Goal: Task Accomplishment & Management: Manage account settings

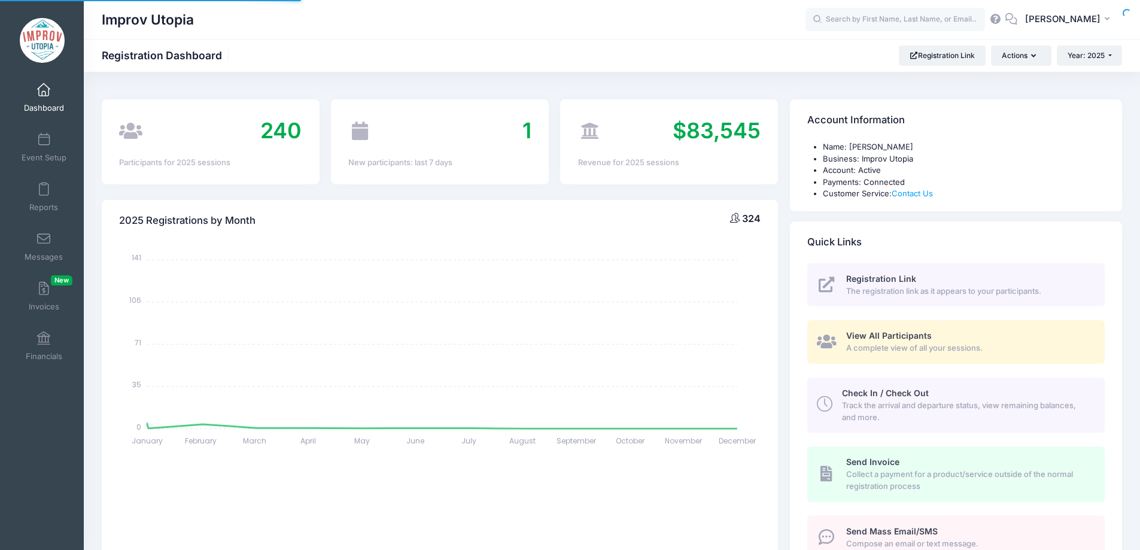
select select
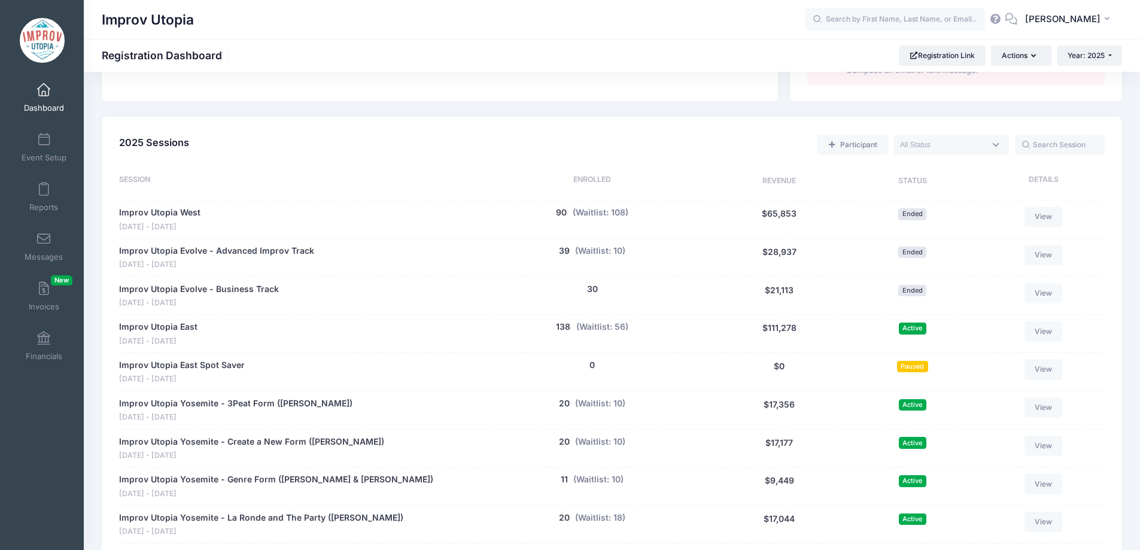
scroll to position [925, 0]
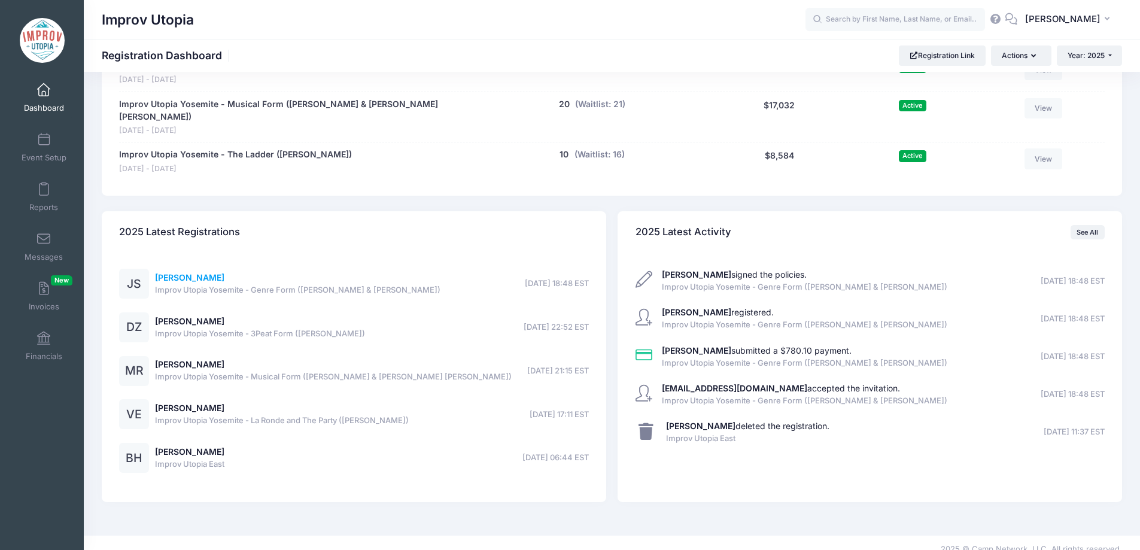
click at [191, 272] on link "[PERSON_NAME]" at bounding box center [189, 277] width 69 height 10
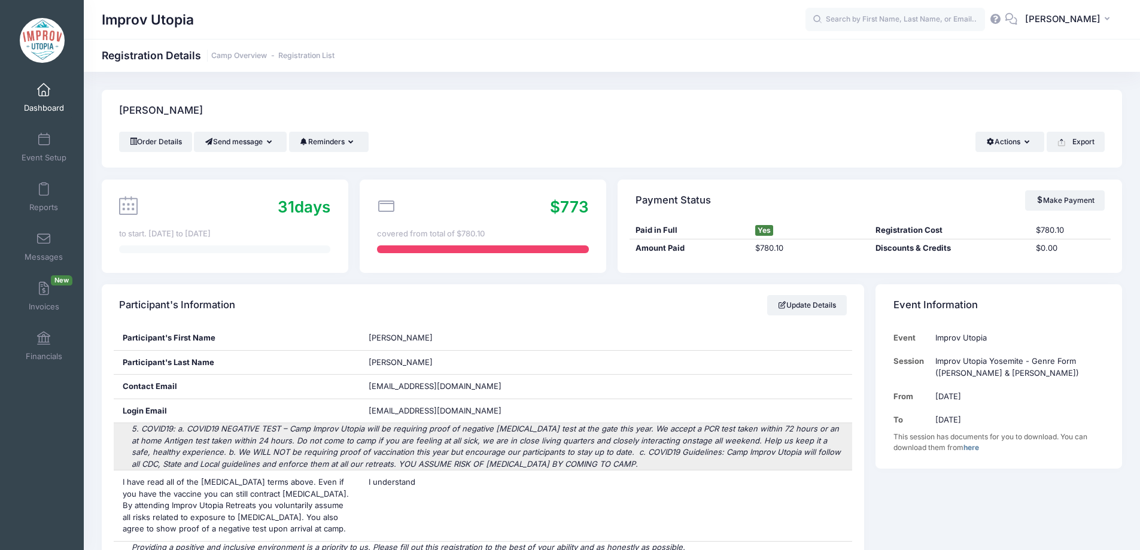
scroll to position [163, 0]
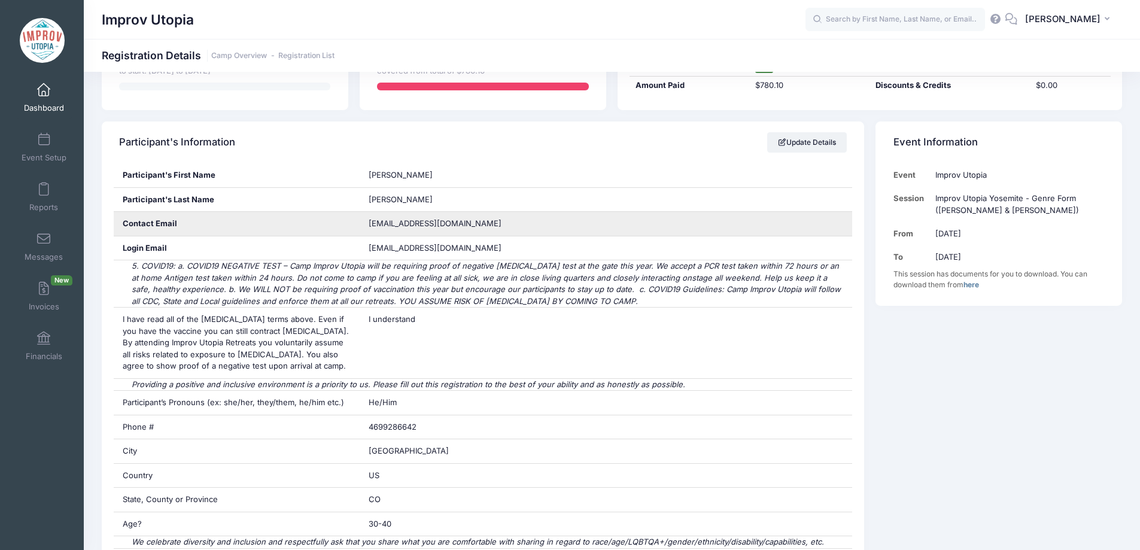
click at [416, 223] on span "jshomo55@gmail.com" at bounding box center [435, 223] width 133 height 10
copy div "jshomo55@gmail.com"
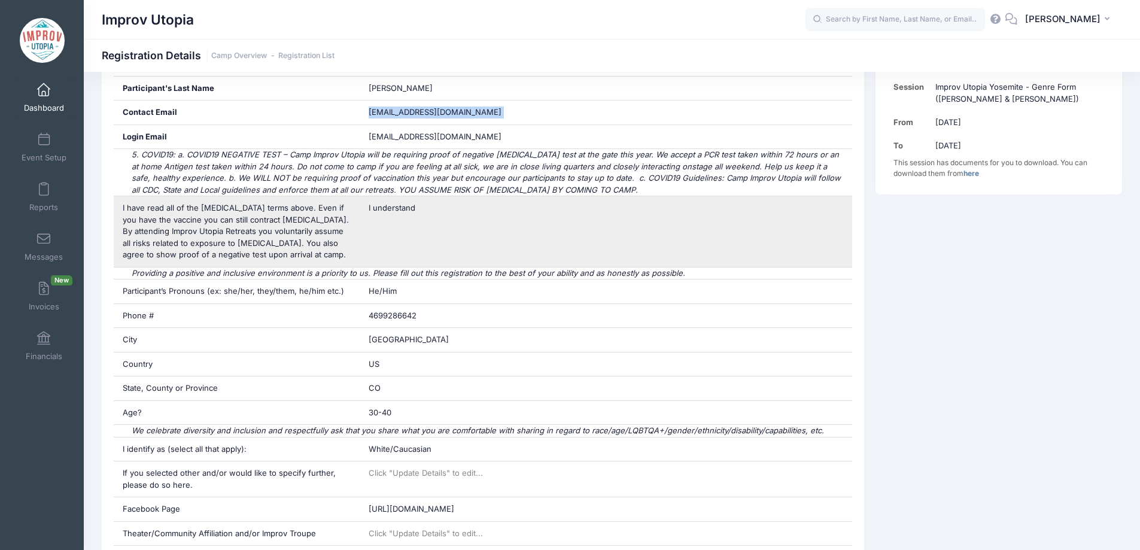
scroll to position [296, 0]
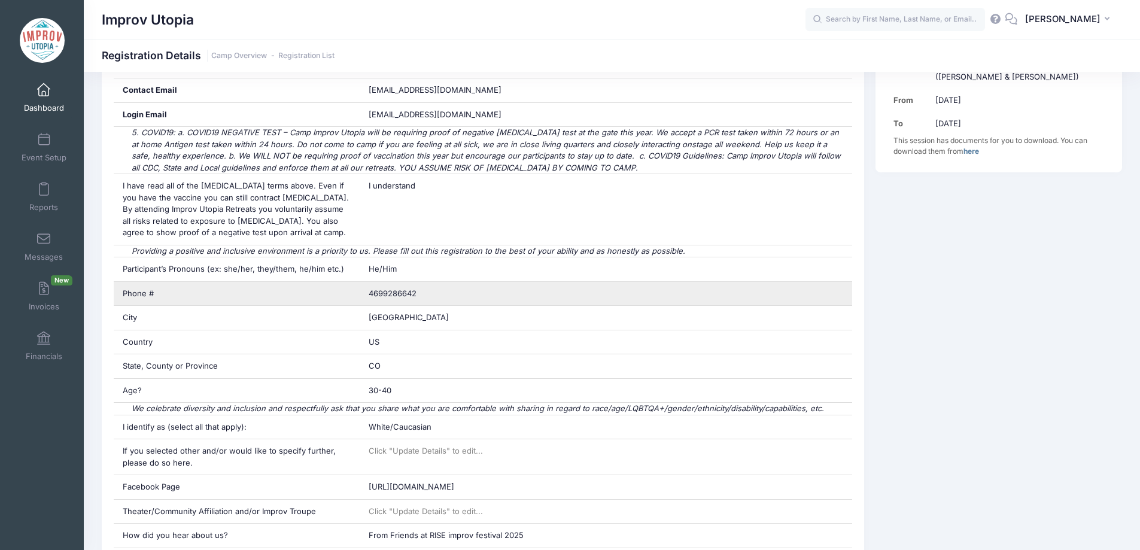
click at [404, 293] on span "4699286642" at bounding box center [393, 293] width 48 height 10
copy div "4699286642"
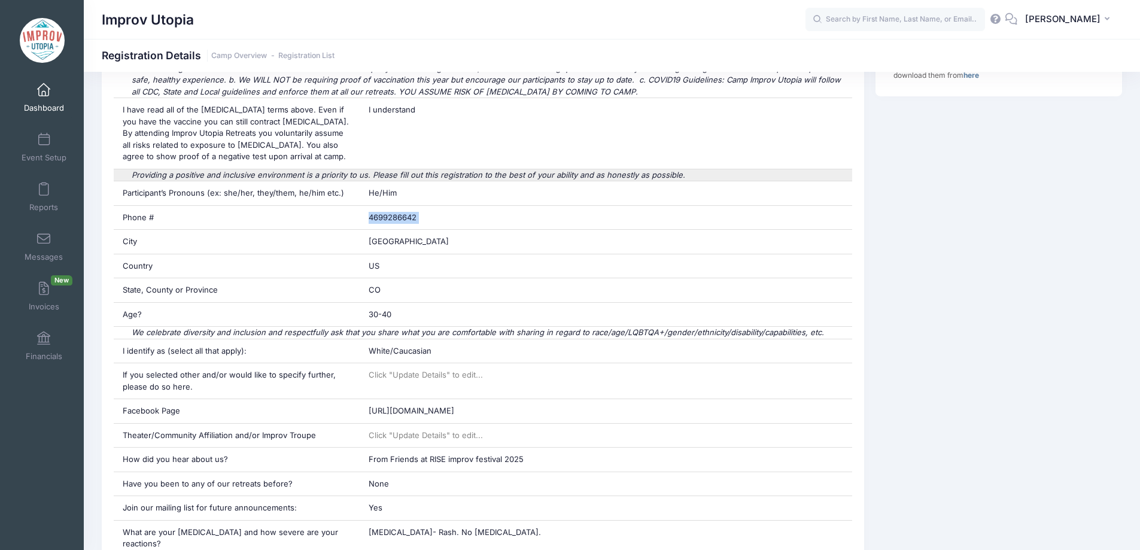
scroll to position [377, 0]
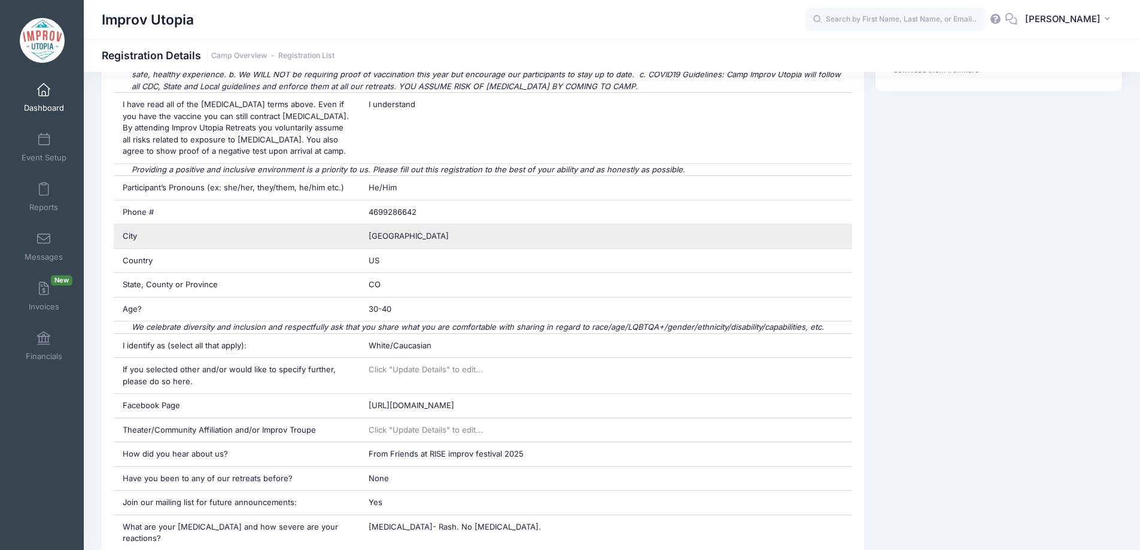
click at [404, 236] on span "Westminster" at bounding box center [409, 236] width 80 height 10
copy div "Westminster"
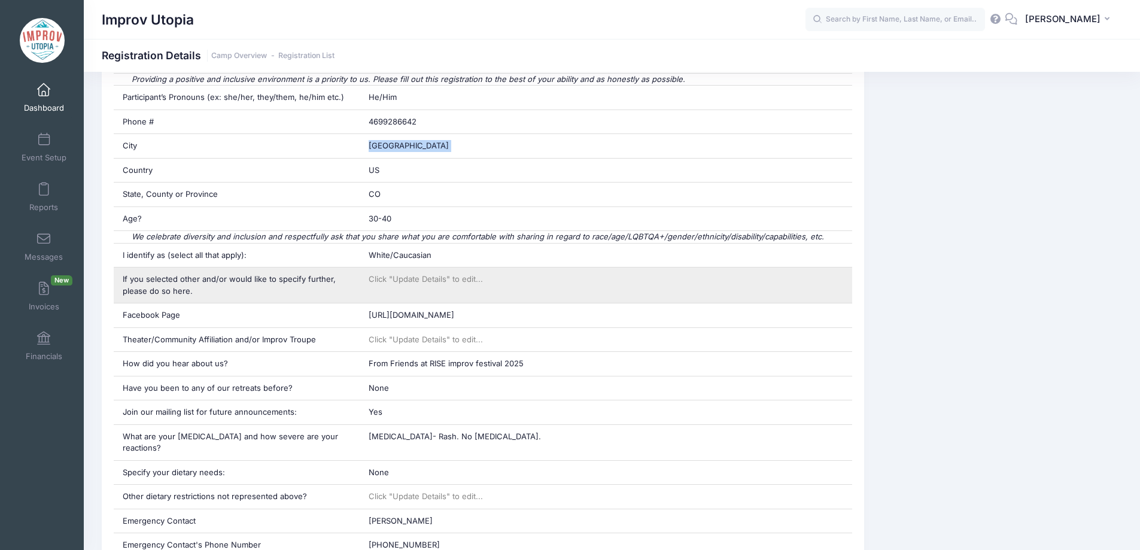
scroll to position [576, 0]
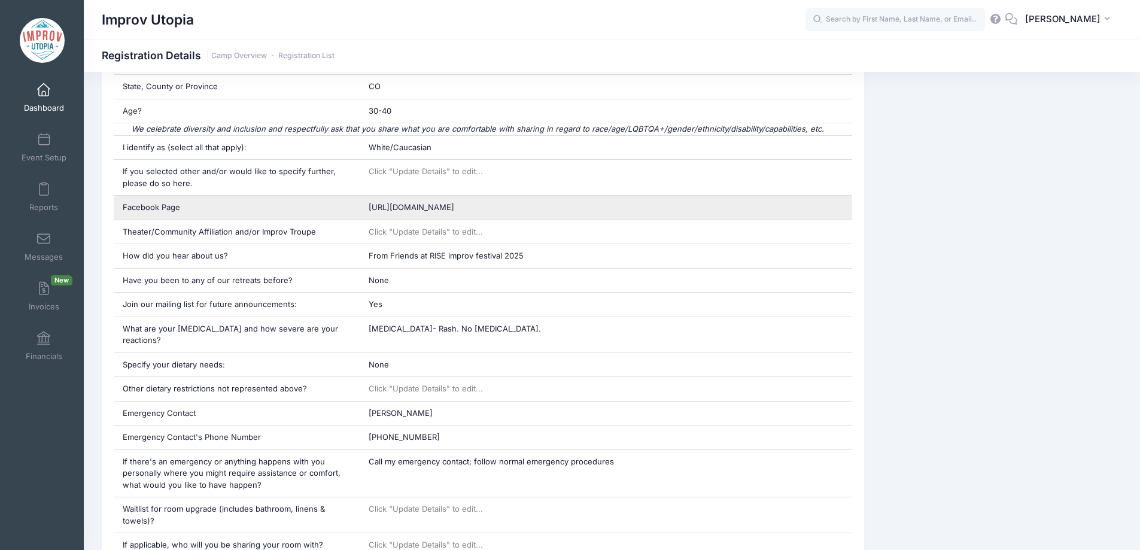
click at [454, 208] on span "https://www.facebook.com/share/16CaumqSuF/?mibextid=wwXIfr" at bounding box center [412, 207] width 86 height 10
copy div "https://www.facebook.com/share/16CaumqSuF/?mibextid=wwXIfr"
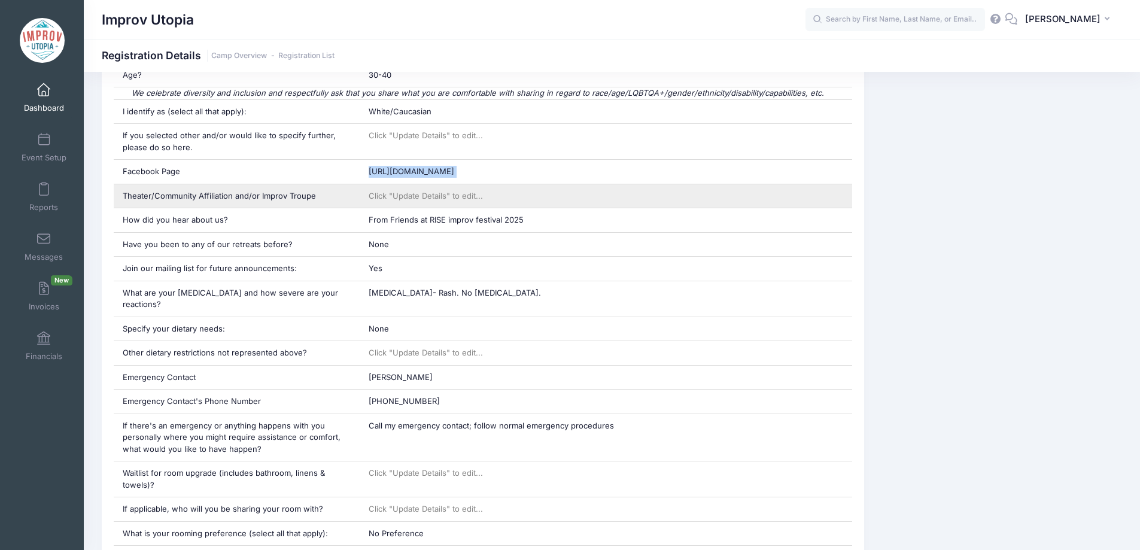
scroll to position [613, 0]
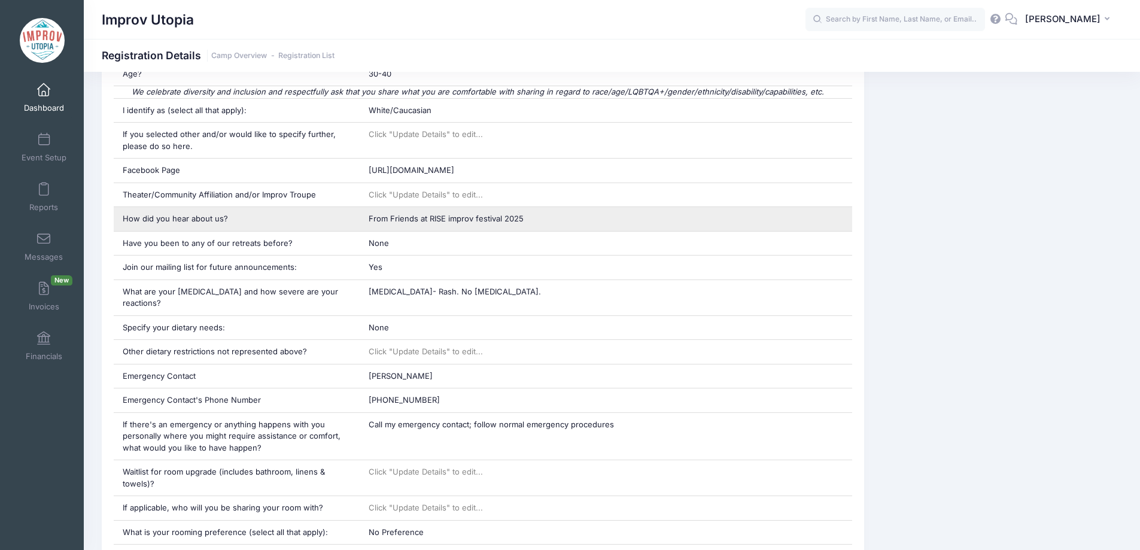
click at [455, 221] on span "From Friends at RISE improv festival 2025" at bounding box center [446, 219] width 155 height 10
copy div "From Friends at RISE improv festival 2025"
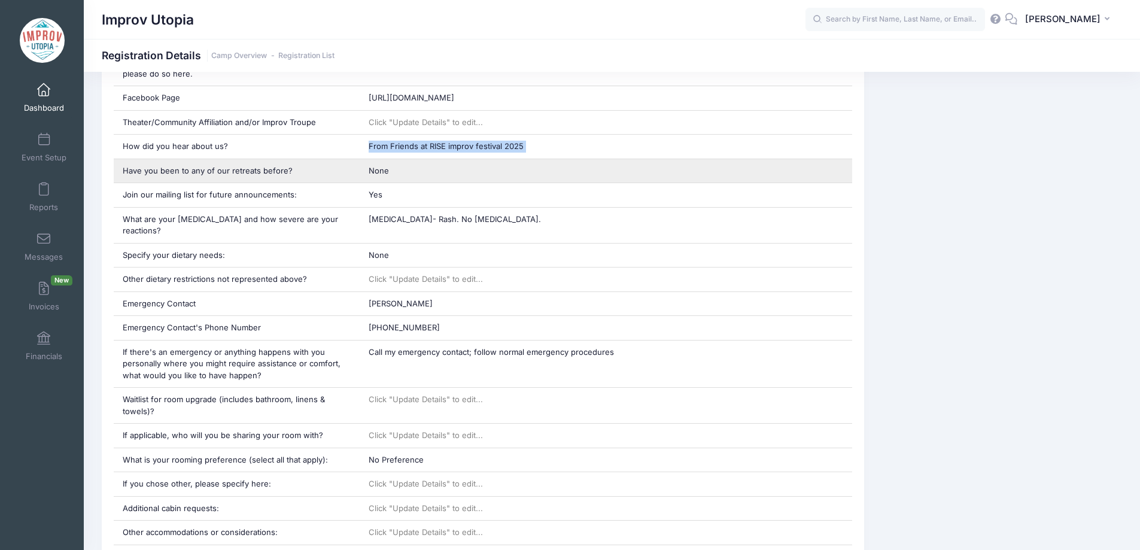
scroll to position [690, 0]
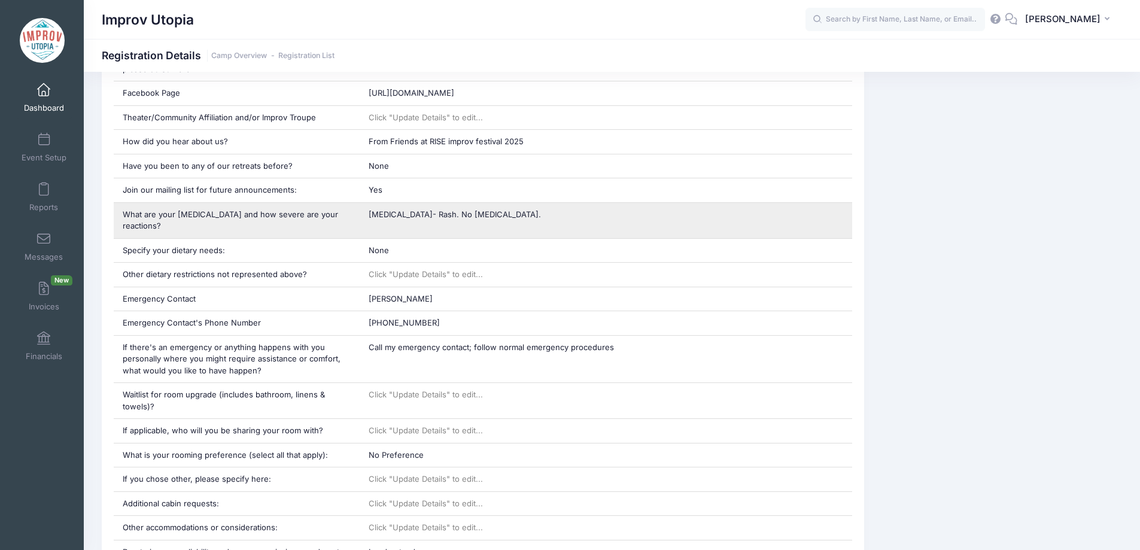
click at [404, 214] on span "Codeine- Rash. No food allergies." at bounding box center [455, 214] width 172 height 10
copy div "Codeine- Rash. No food allergies."
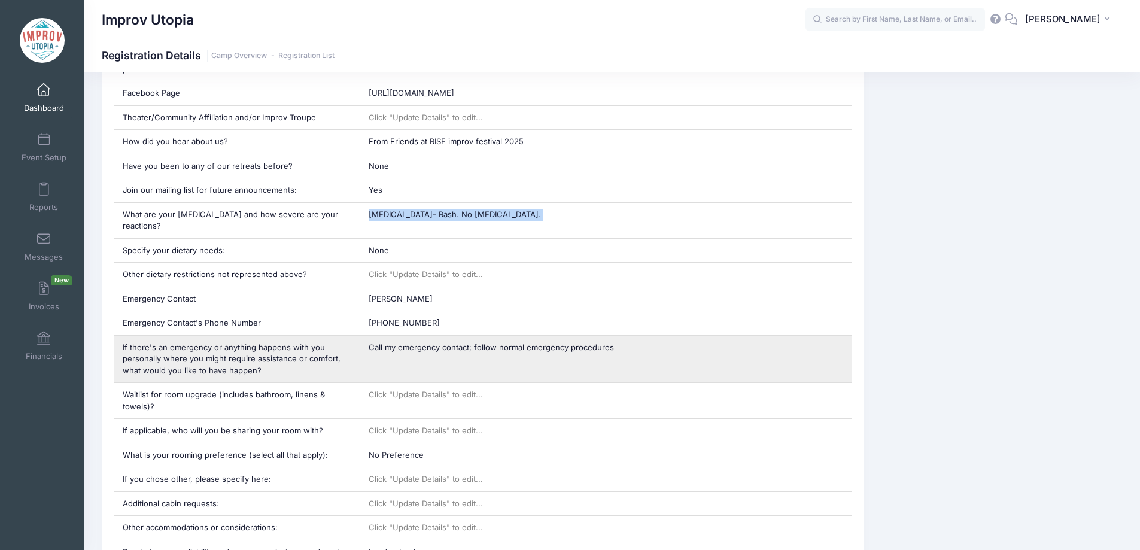
scroll to position [781, 0]
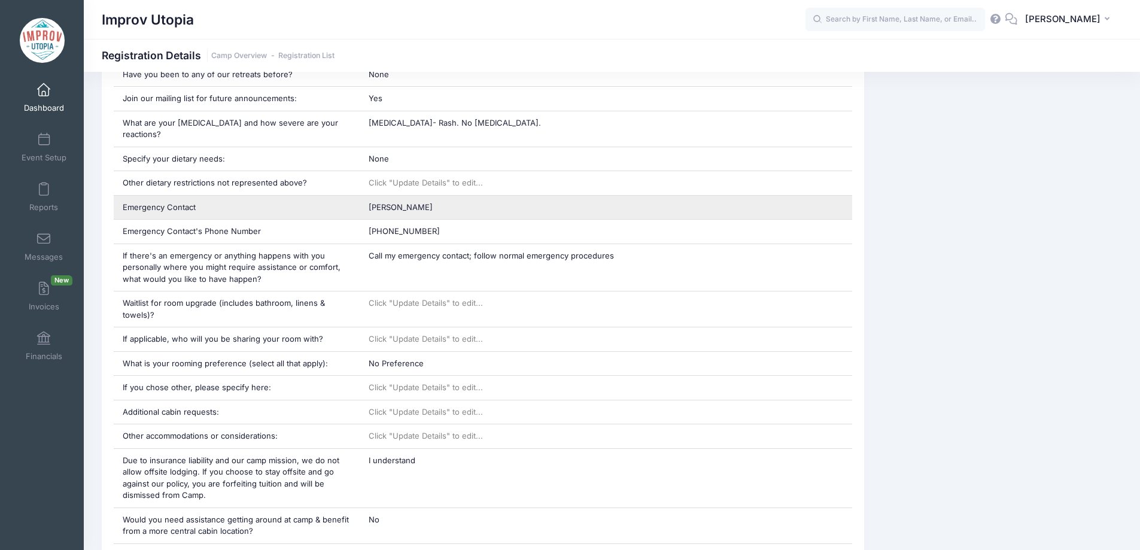
click at [404, 202] on span "Savanna Uland" at bounding box center [401, 207] width 64 height 10
copy div "Savanna Uland"
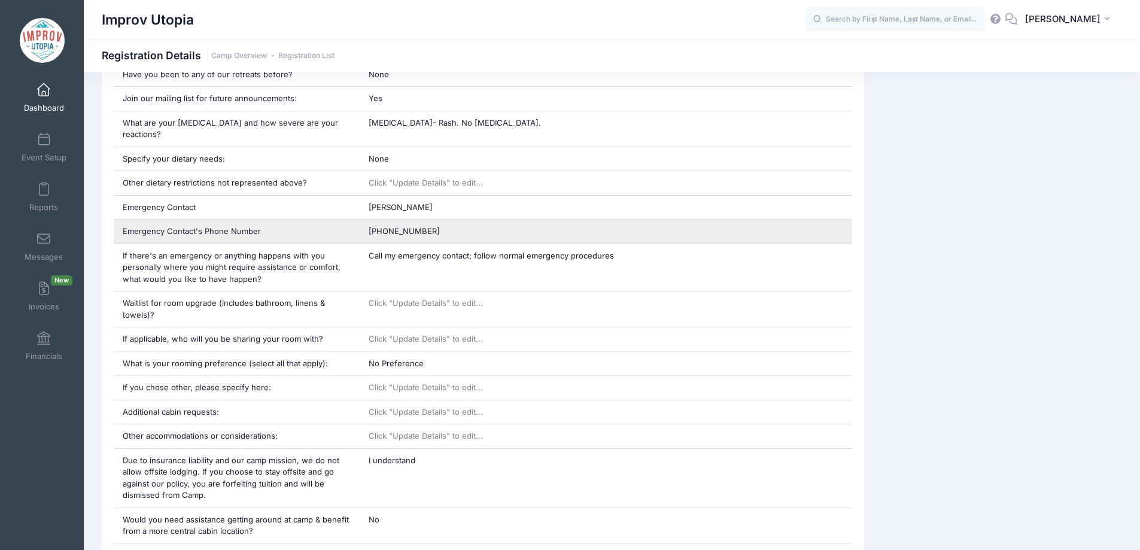
click at [403, 226] on span "(720) 589-2864" at bounding box center [404, 231] width 71 height 10
copy div "(720) 589-2864"
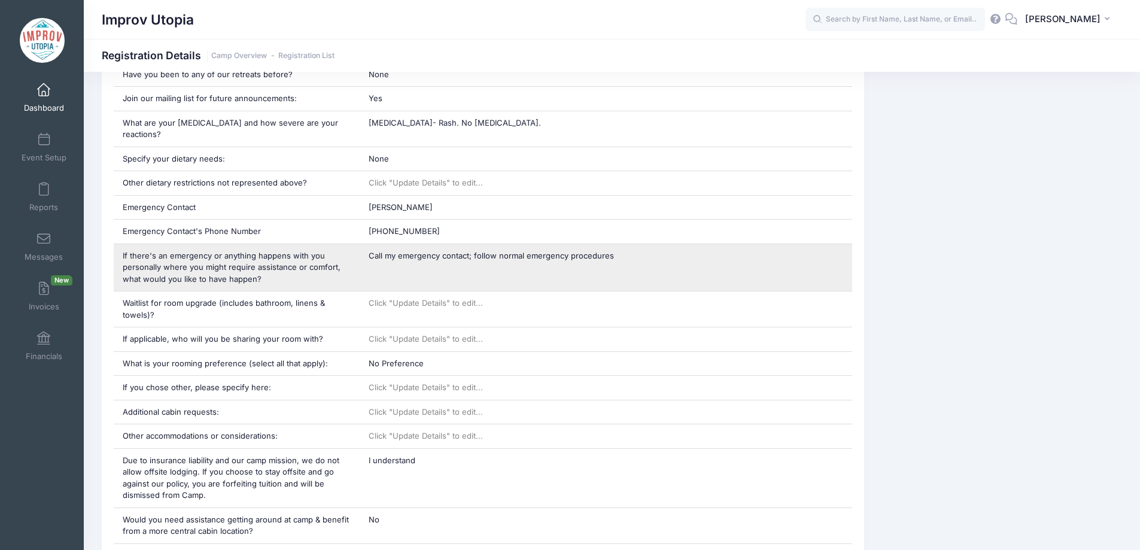
click at [476, 249] on div "Call my emergency contact; follow normal emergency procedures" at bounding box center [606, 267] width 492 height 47
copy div "Call my emergency contact; follow normal emergency procedures"
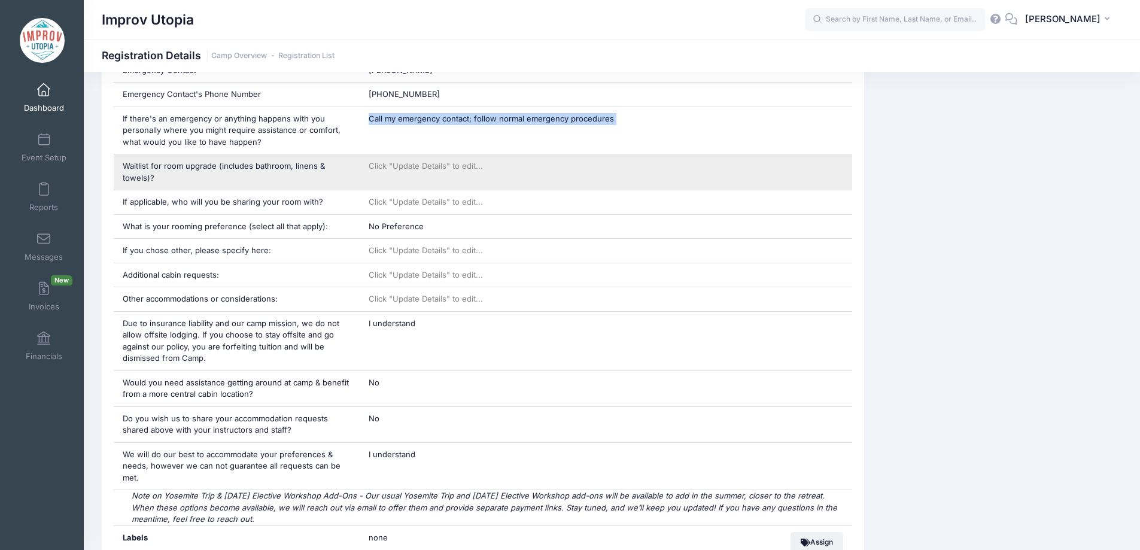
scroll to position [919, 0]
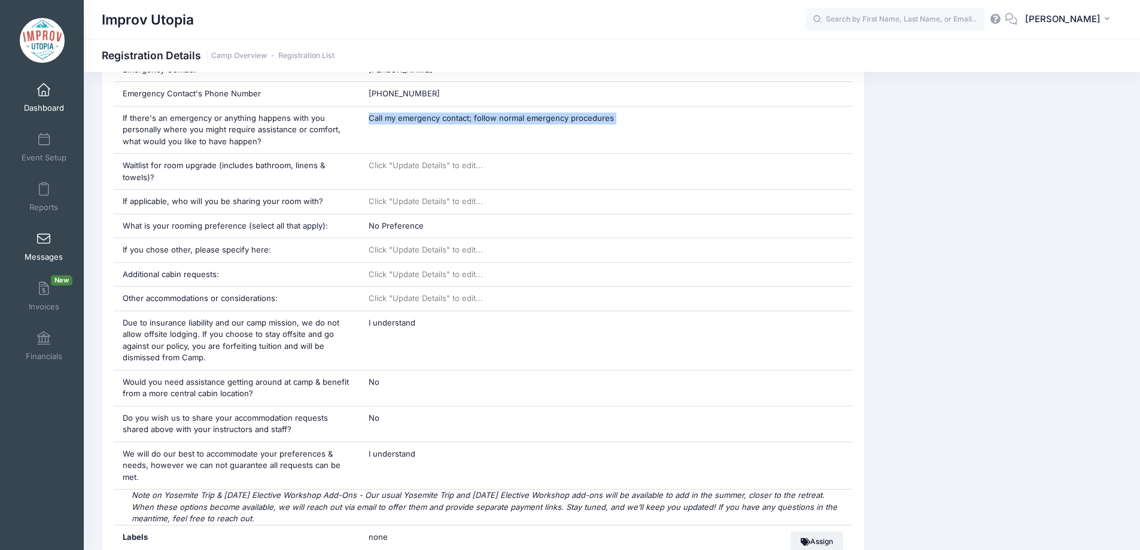
click at [31, 239] on link "Messages" at bounding box center [44, 247] width 57 height 42
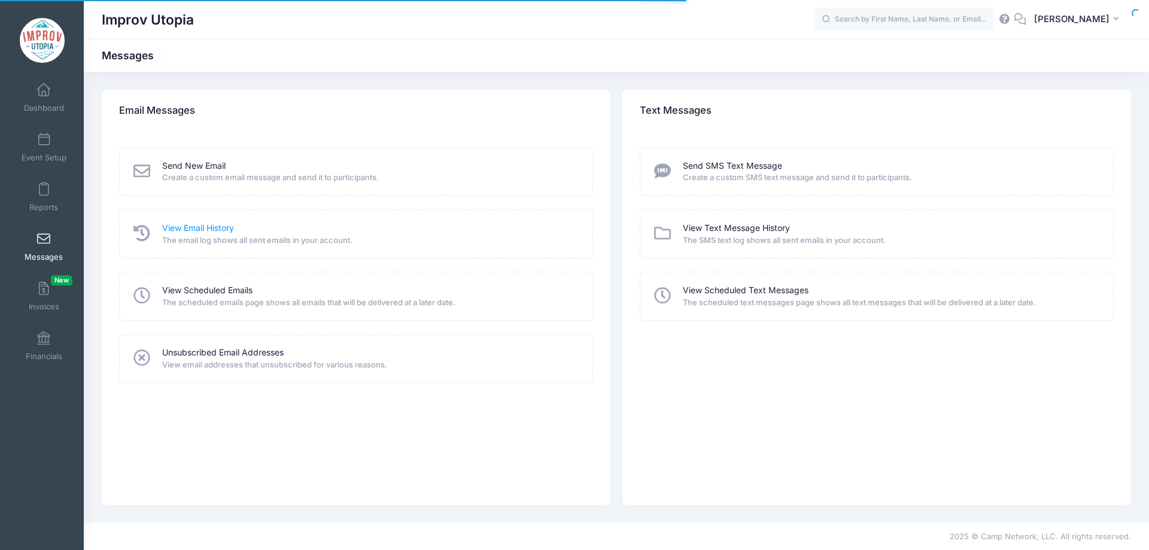
click at [206, 233] on link "View Email History" at bounding box center [198, 228] width 72 height 13
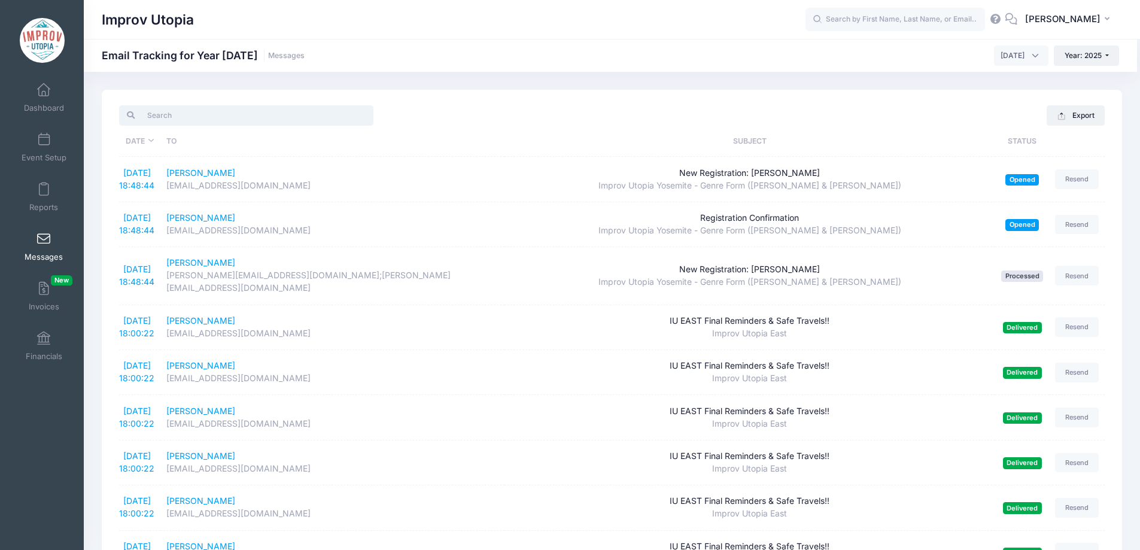
click at [201, 118] on input "search" at bounding box center [246, 115] width 254 height 20
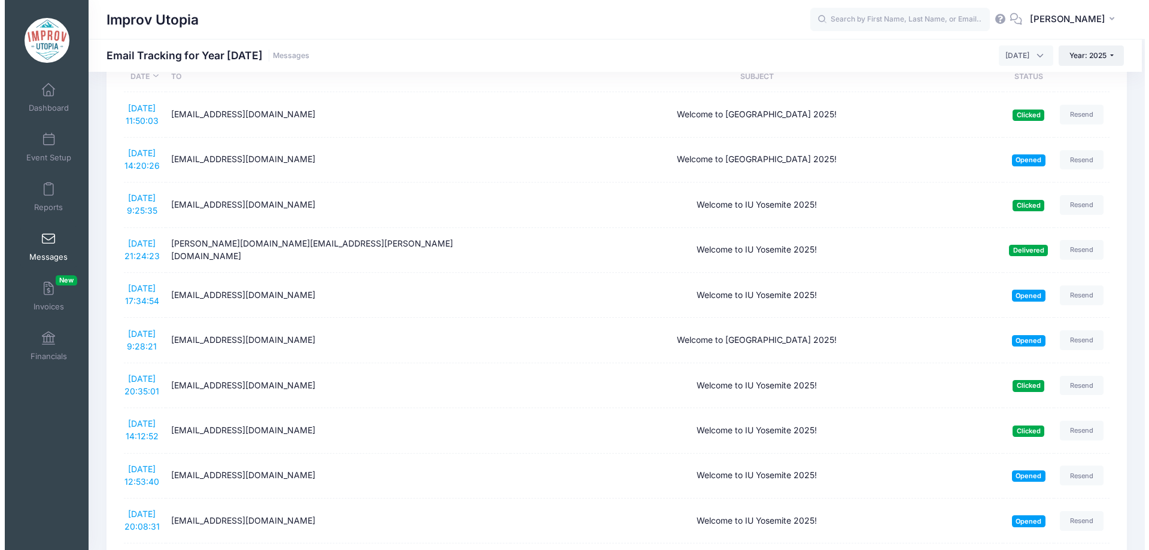
scroll to position [65, 0]
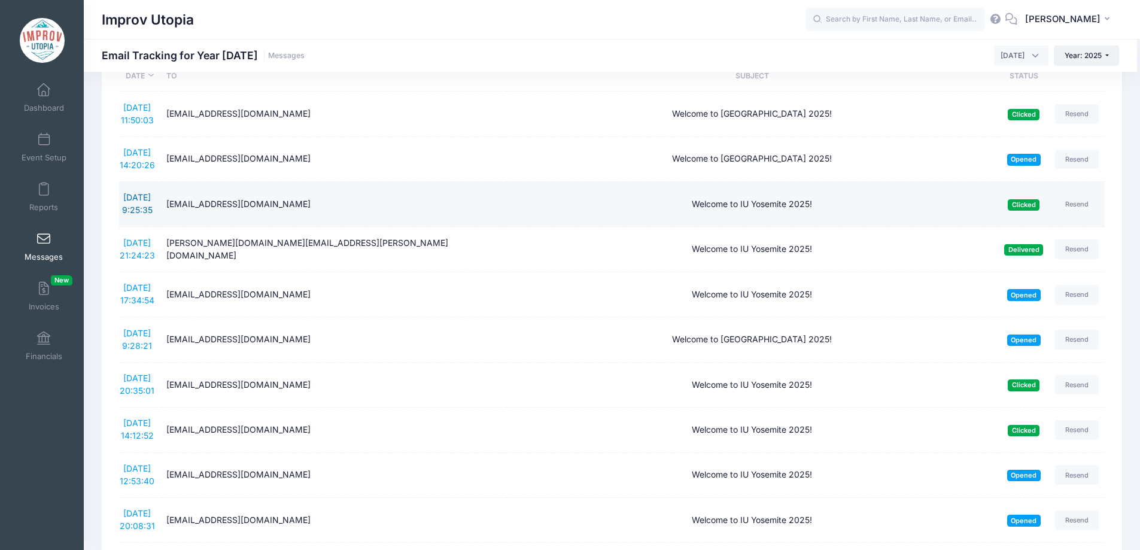
type input "welcome"
click at [138, 197] on link "8/15/2025 9:25:35" at bounding box center [137, 203] width 31 height 23
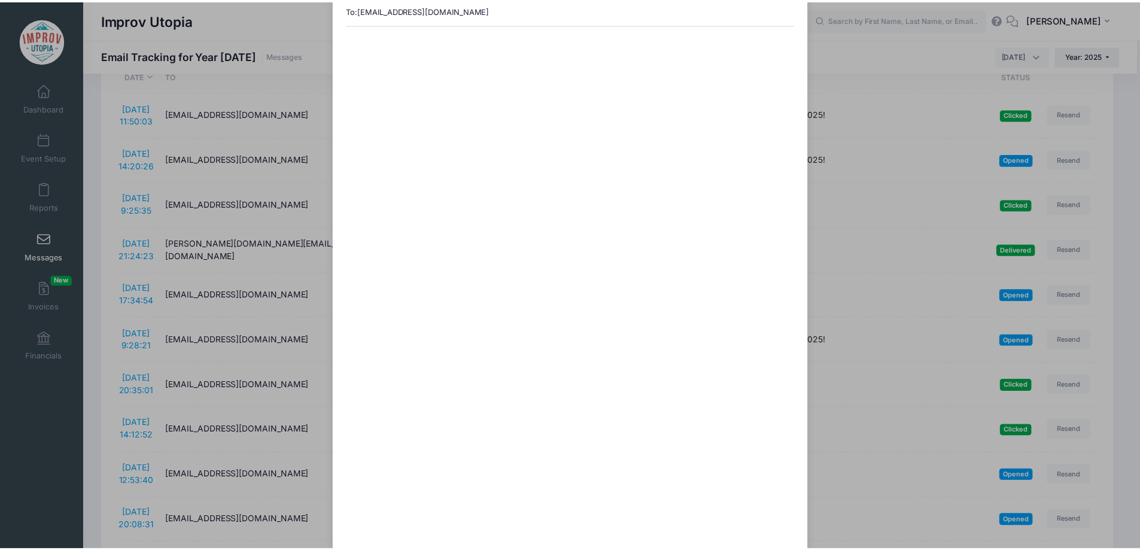
scroll to position [0, 0]
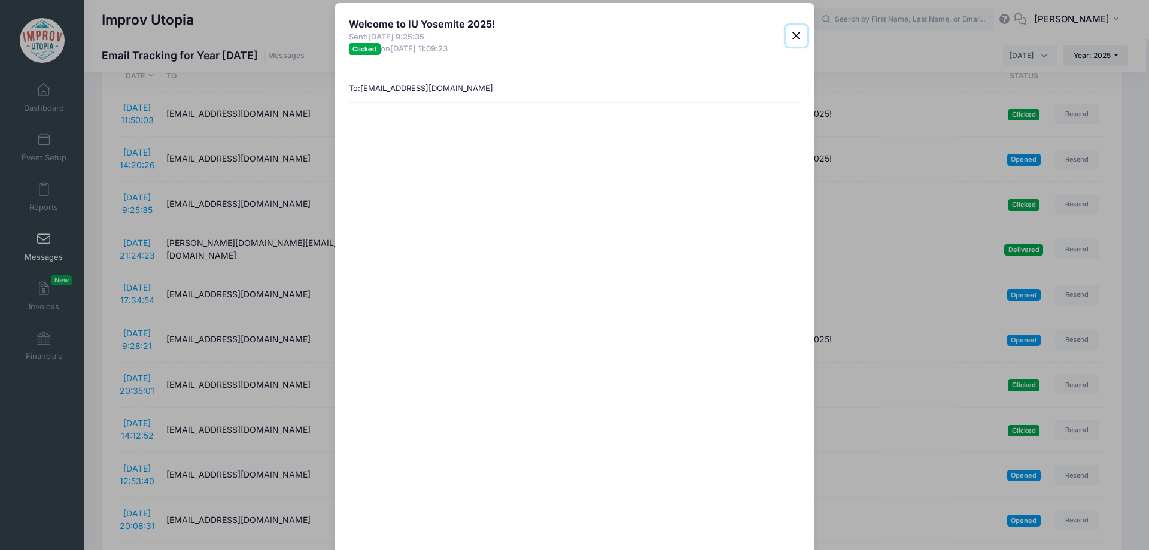
click at [801, 34] on button "Close" at bounding box center [797, 36] width 22 height 22
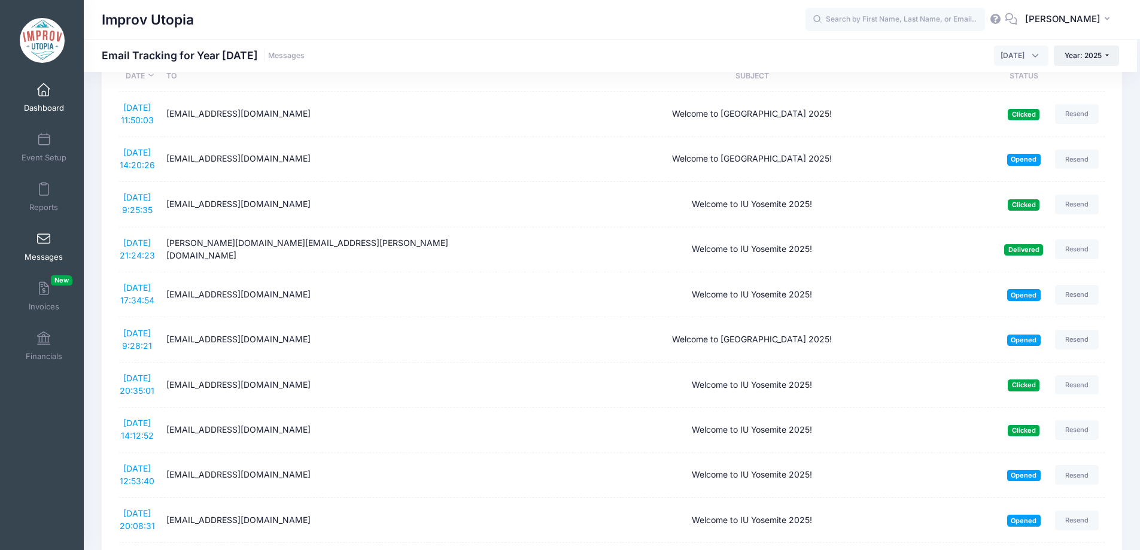
click at [44, 96] on span at bounding box center [44, 90] width 0 height 13
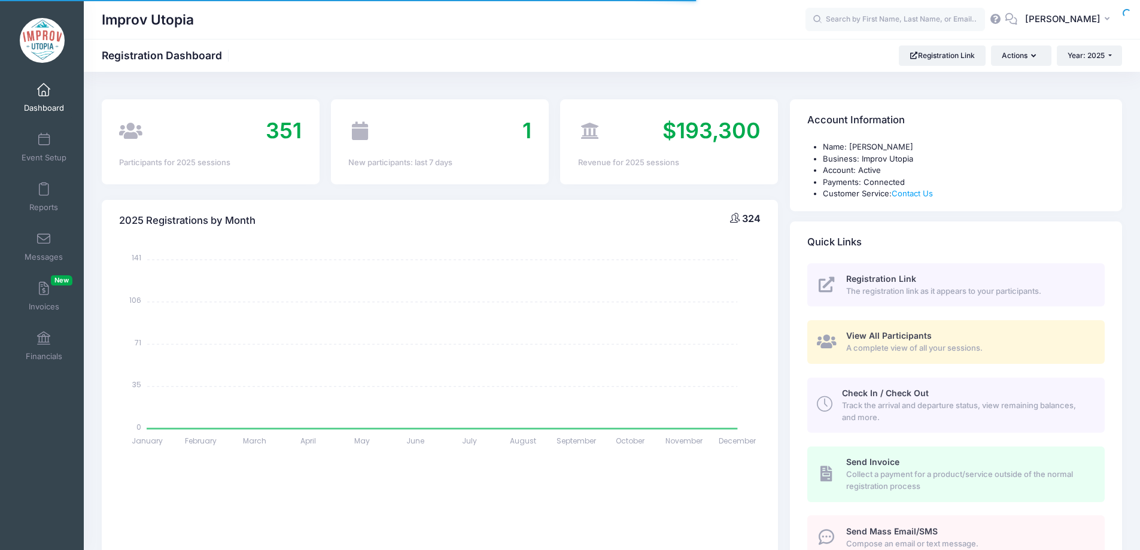
select select
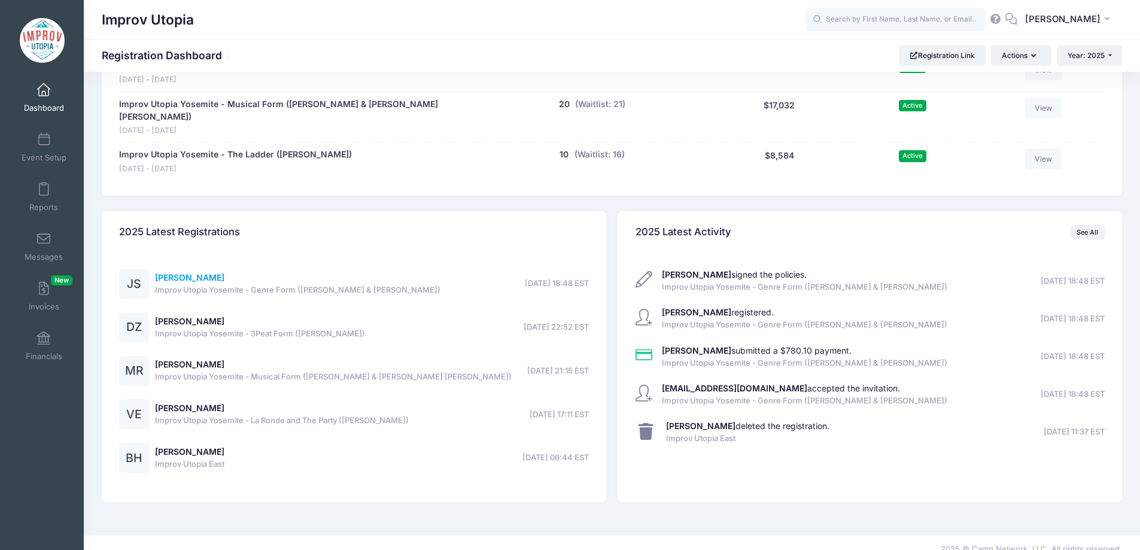
click at [188, 272] on link "[PERSON_NAME]" at bounding box center [189, 277] width 69 height 10
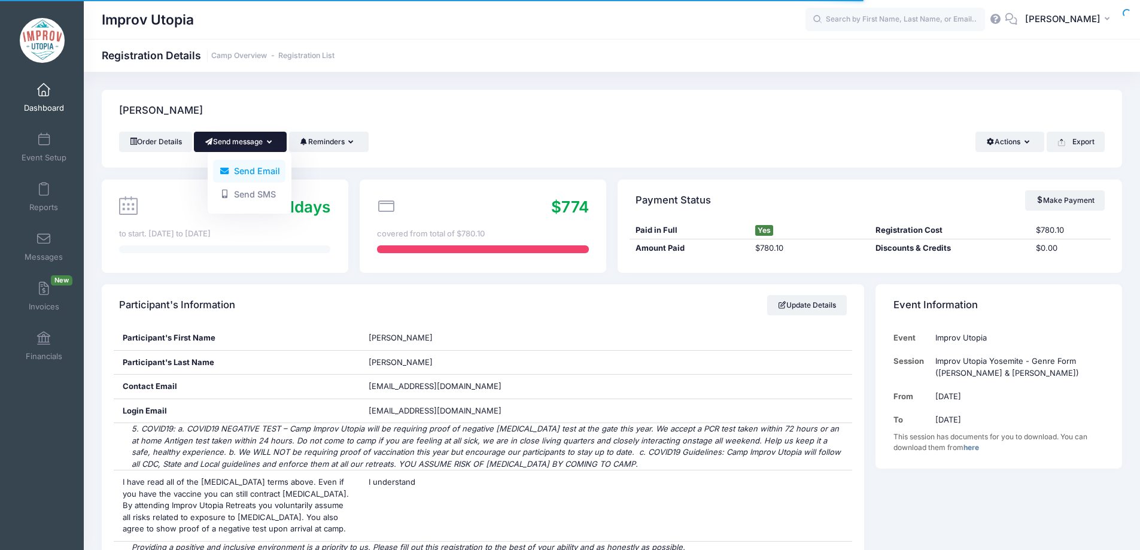
click at [245, 172] on link "Send Email" at bounding box center [249, 171] width 72 height 23
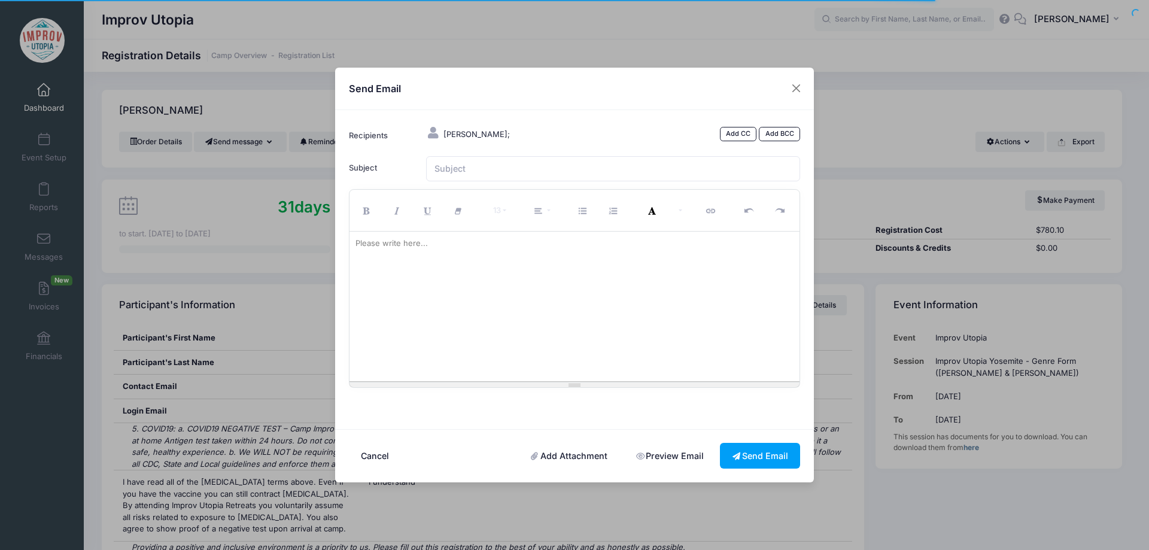
click at [439, 266] on div at bounding box center [574, 307] width 450 height 150
paste div
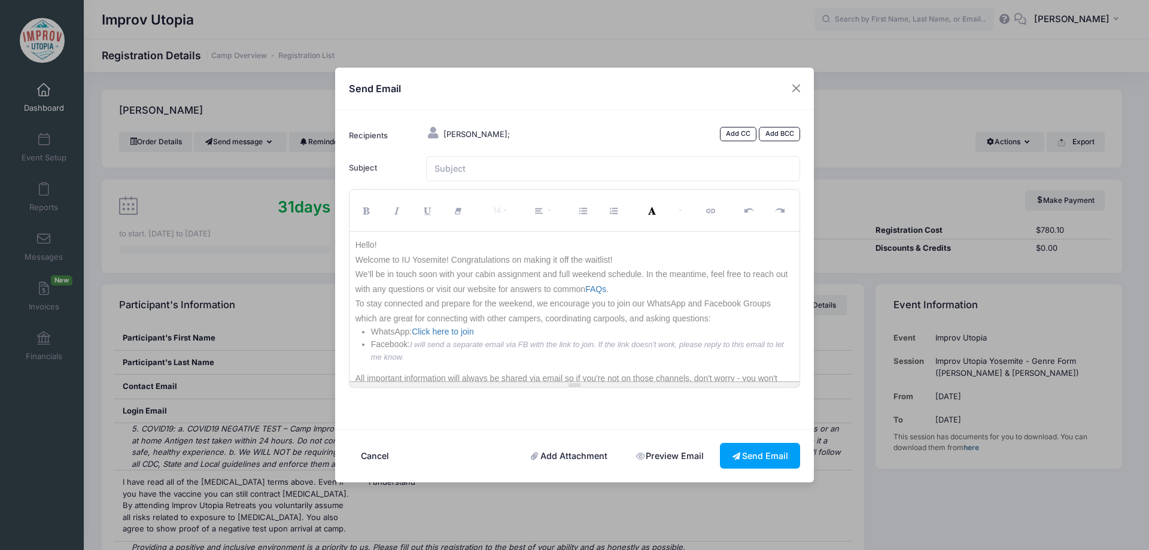
scroll to position [61, 0]
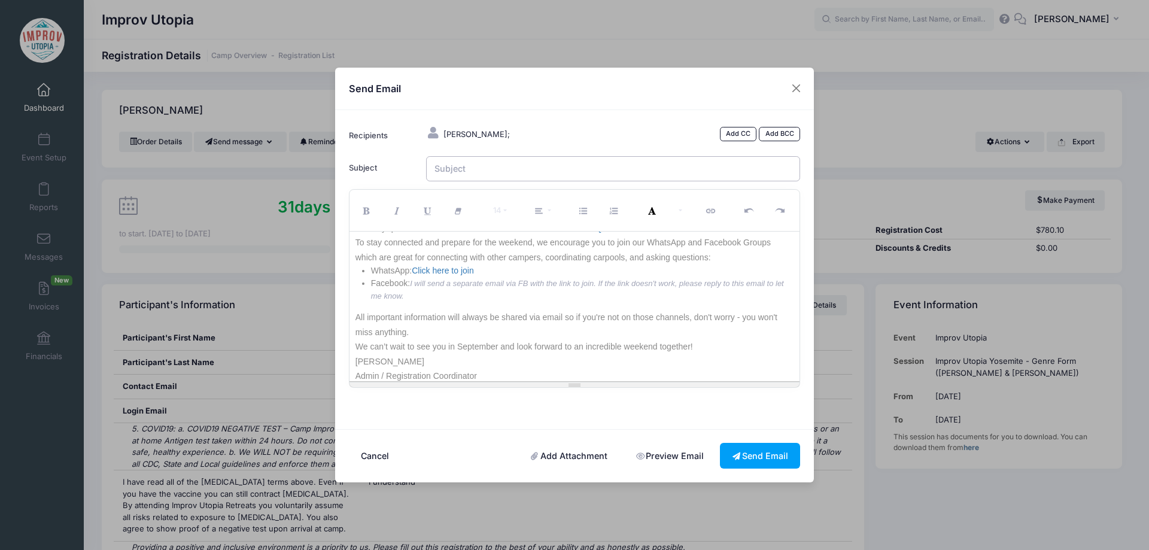
click at [480, 159] on input "Subject" at bounding box center [613, 169] width 375 height 26
type input "Welcome to IU Yosemite 2025!"
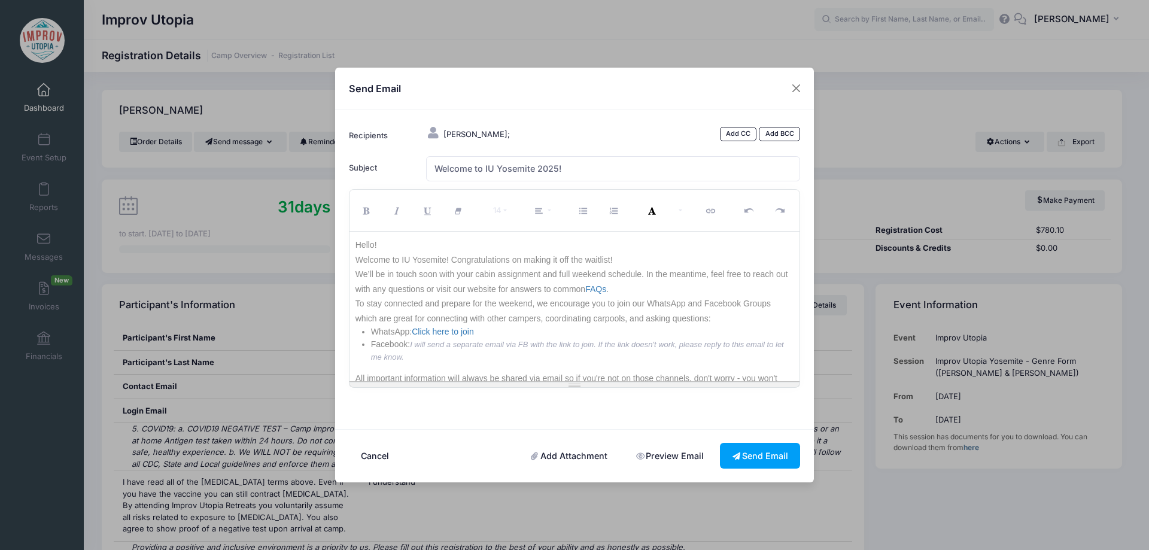
click at [556, 331] on li "WhatsApp: Click here to join" at bounding box center [582, 331] width 423 height 13
click at [670, 291] on p "We’ll be in touch soon with your cabin assignment and full weekend schedule. In…" at bounding box center [574, 281] width 439 height 29
click at [625, 331] on li "WhatsApp: Click here to join" at bounding box center [582, 331] width 423 height 13
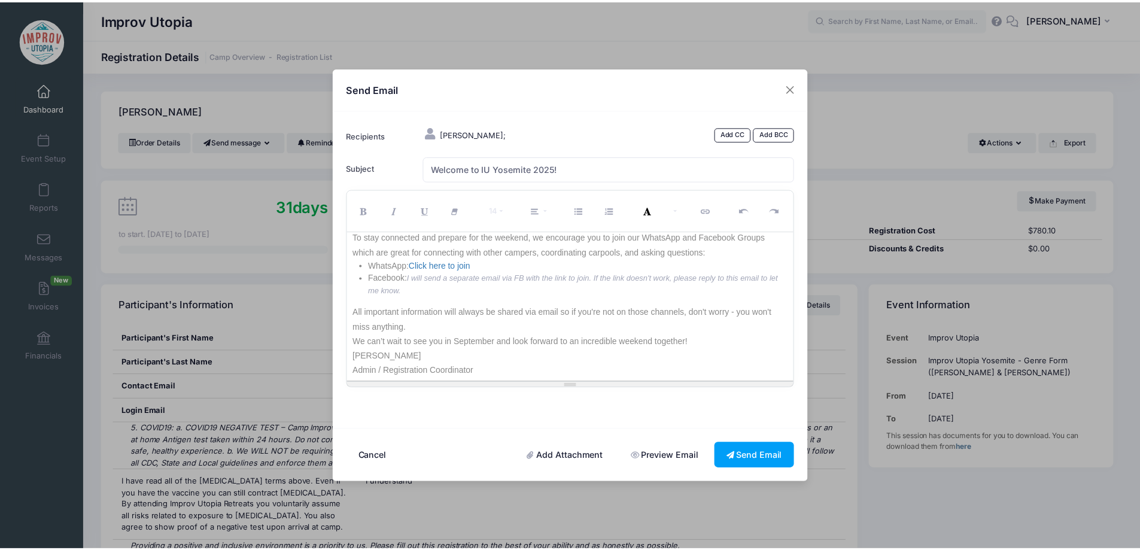
scroll to position [69, 0]
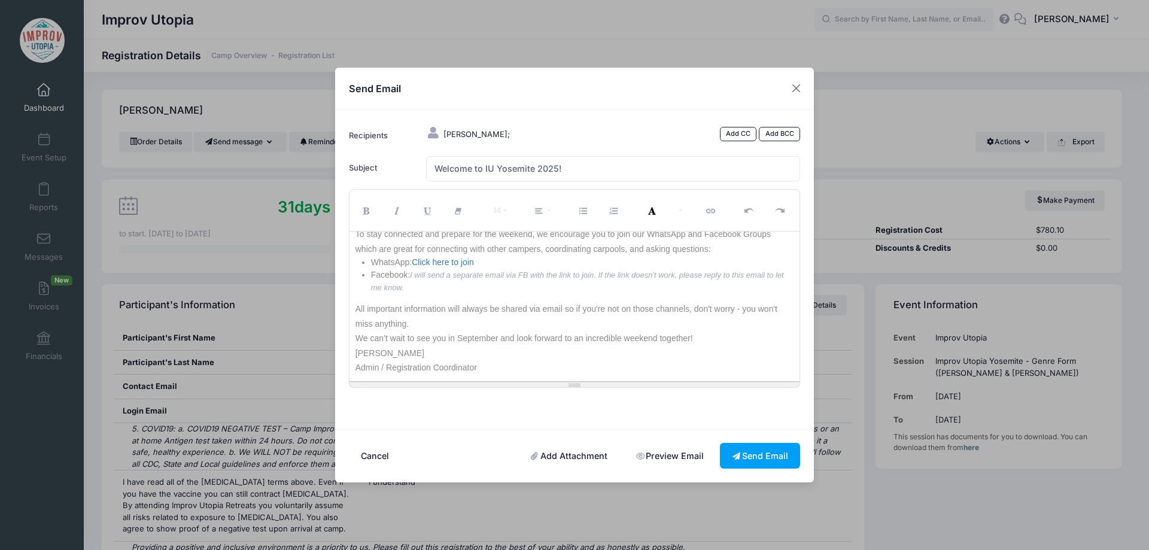
click at [541, 321] on p "All important information will always be shared via email so if you're not on t…" at bounding box center [574, 316] width 439 height 29
click at [759, 459] on button "Send Email" at bounding box center [760, 456] width 80 height 26
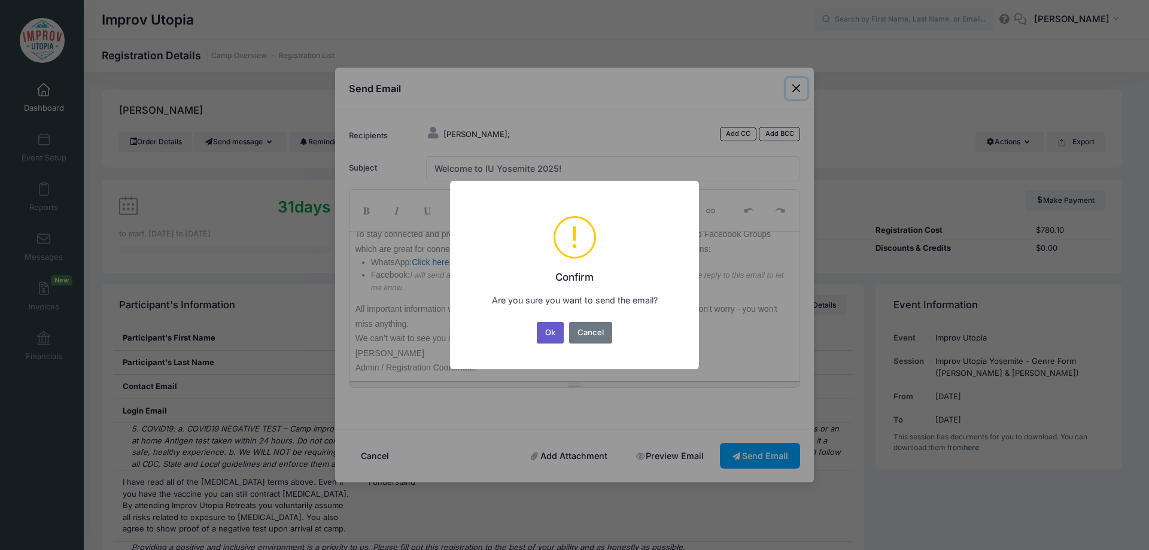
click at [541, 333] on button "Ok" at bounding box center [551, 333] width 28 height 22
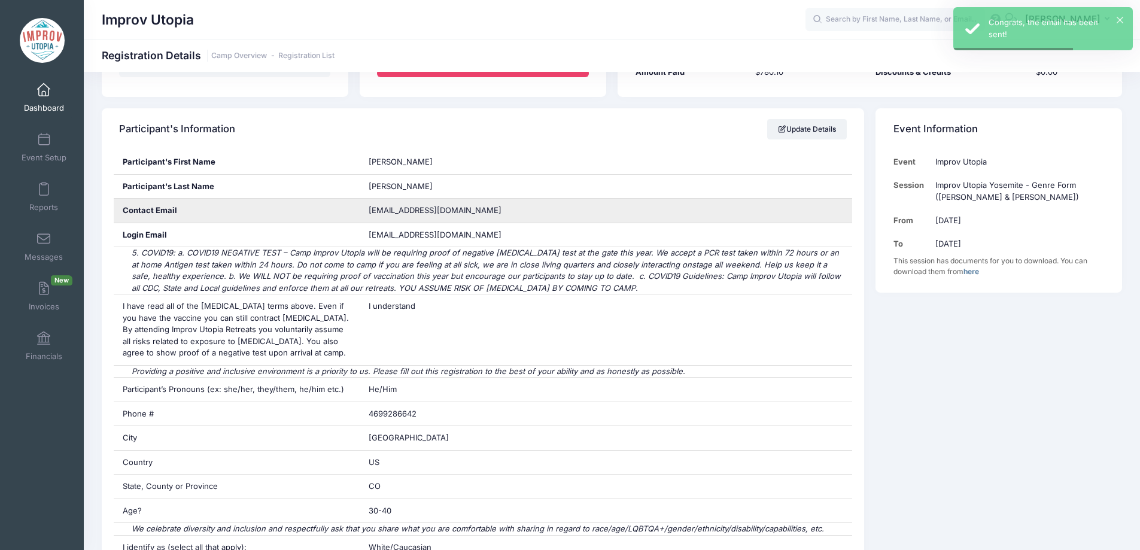
scroll to position [176, 0]
click at [437, 205] on span "jshomo55@gmail.com" at bounding box center [435, 210] width 133 height 10
copy div "jshomo55@gmail.com"
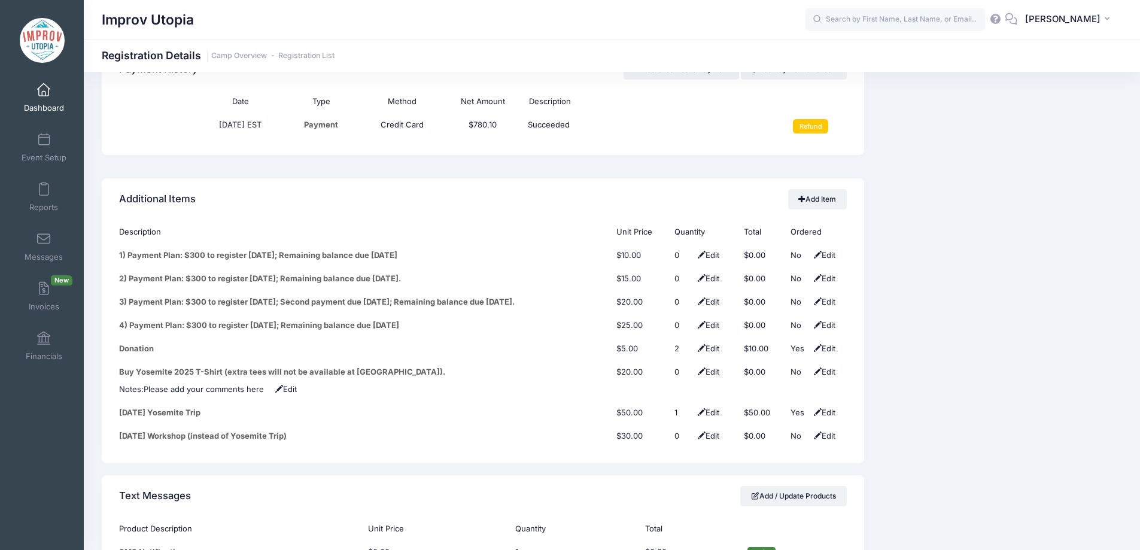
scroll to position [1459, 0]
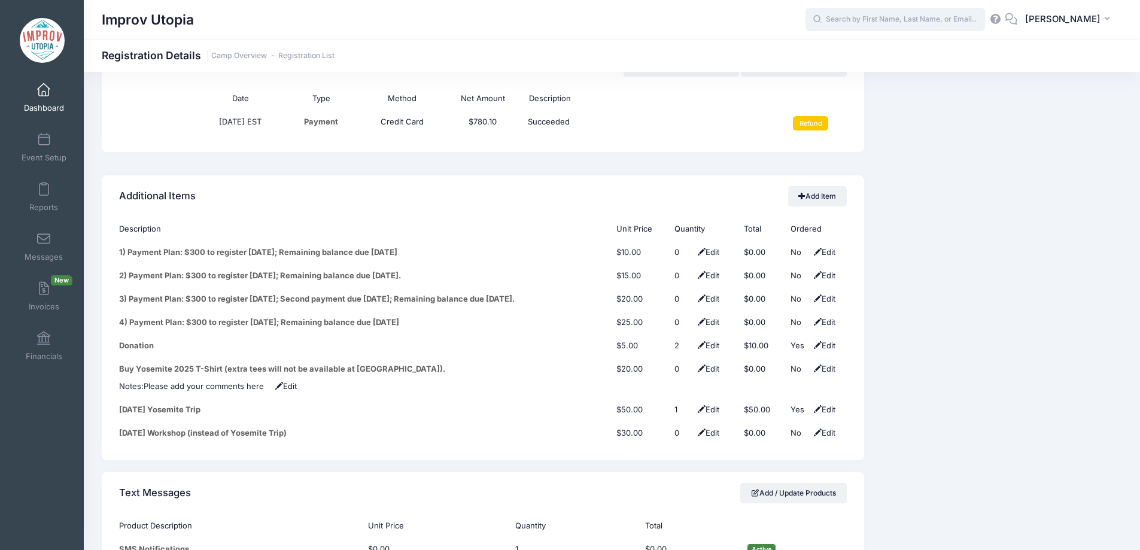
click at [915, 10] on input "text" at bounding box center [894, 20] width 179 height 24
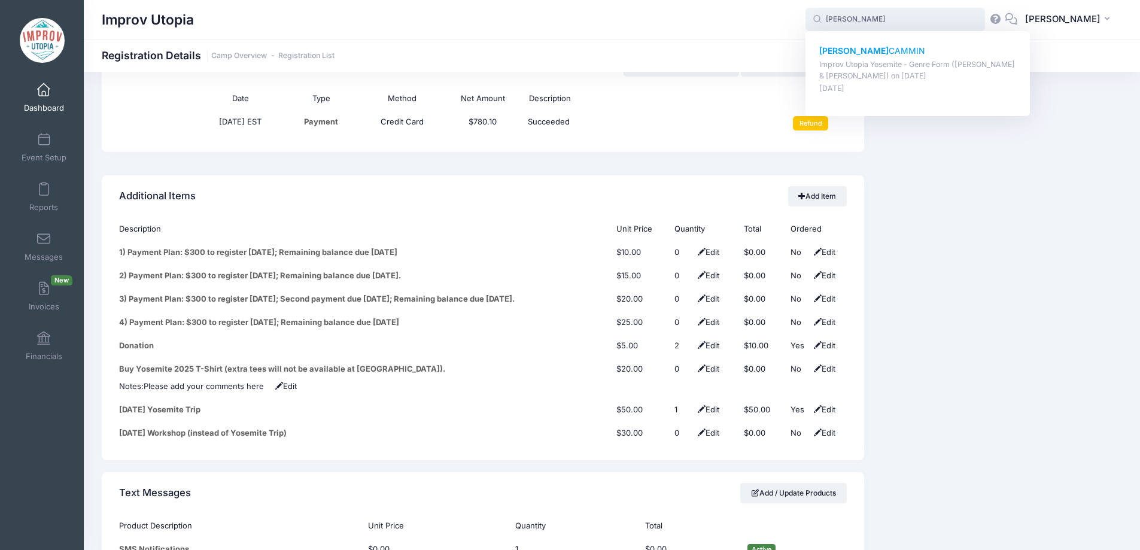
click at [888, 48] on p "Falk CAMMIN" at bounding box center [917, 51] width 197 height 13
type input "Falk CAMMIN (Improv Utopia Yosemite - Genre Form (Nick Armstrong &amp; Jessica …"
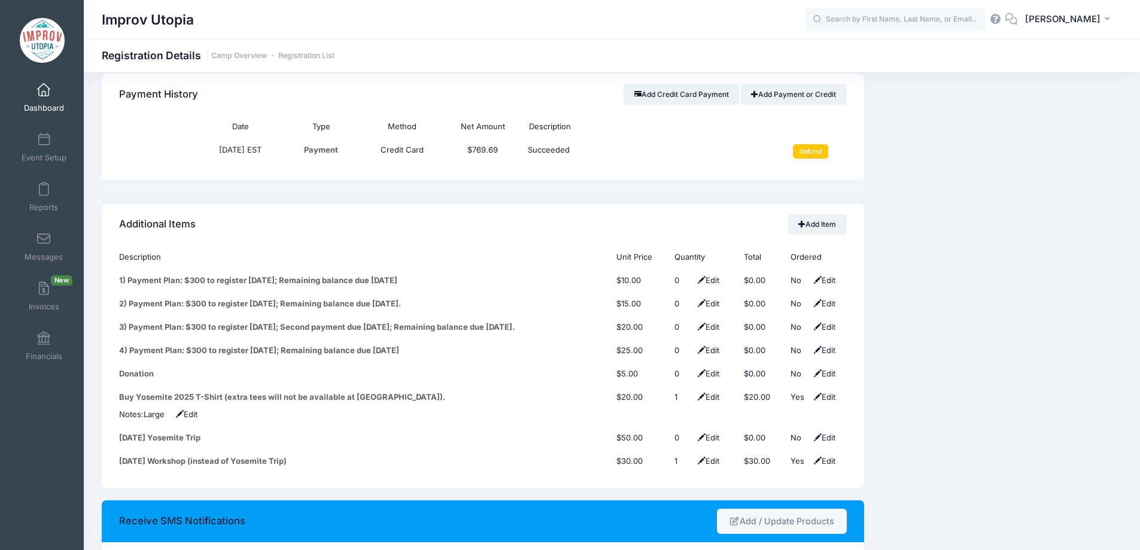
scroll to position [1433, 0]
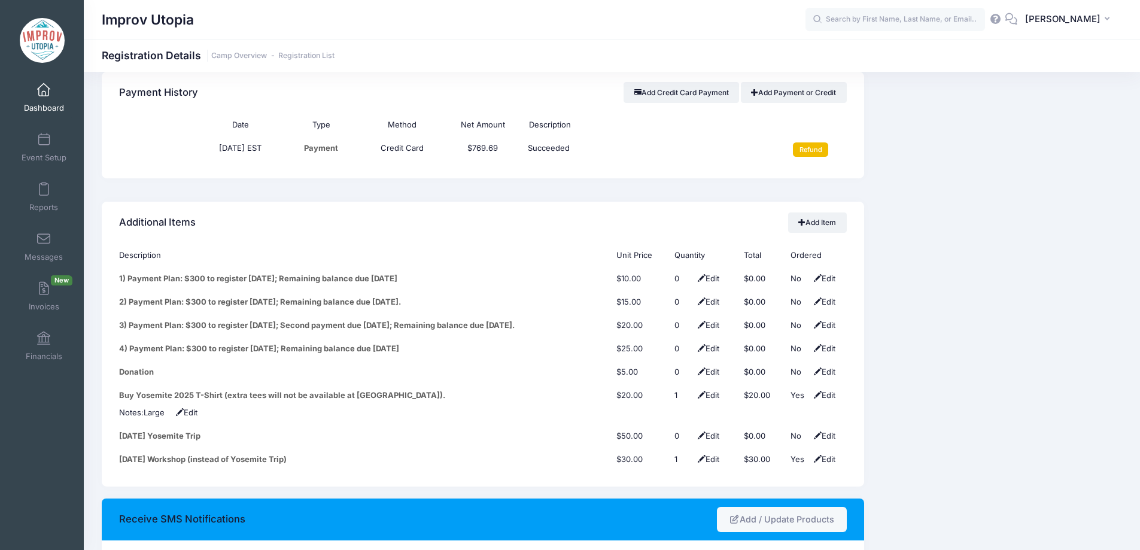
click at [819, 142] on input "Refund" at bounding box center [810, 149] width 35 height 14
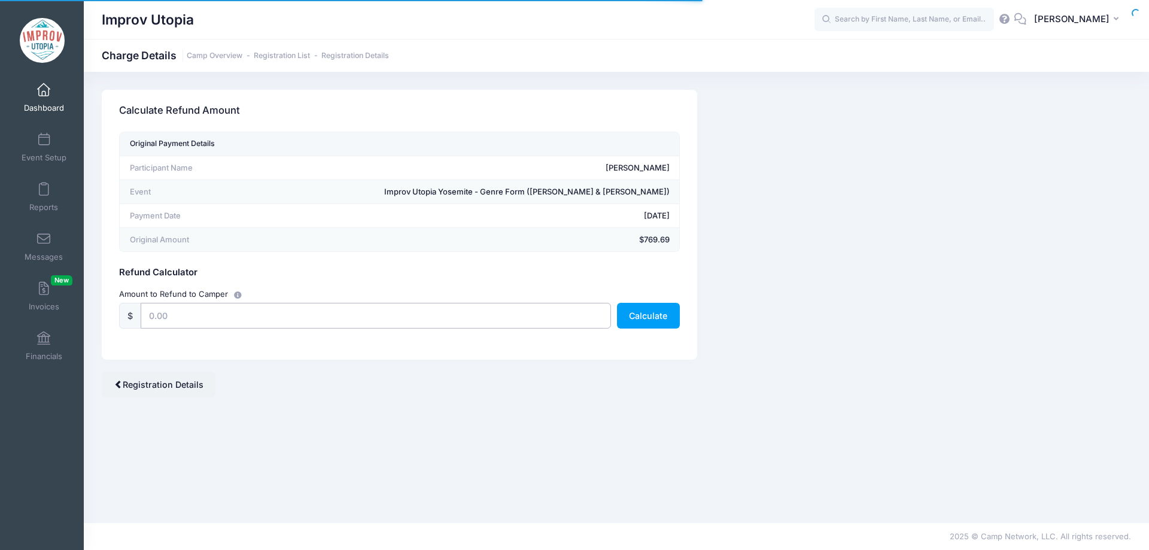
click at [288, 318] on input "text" at bounding box center [376, 316] width 470 height 26
type input "1"
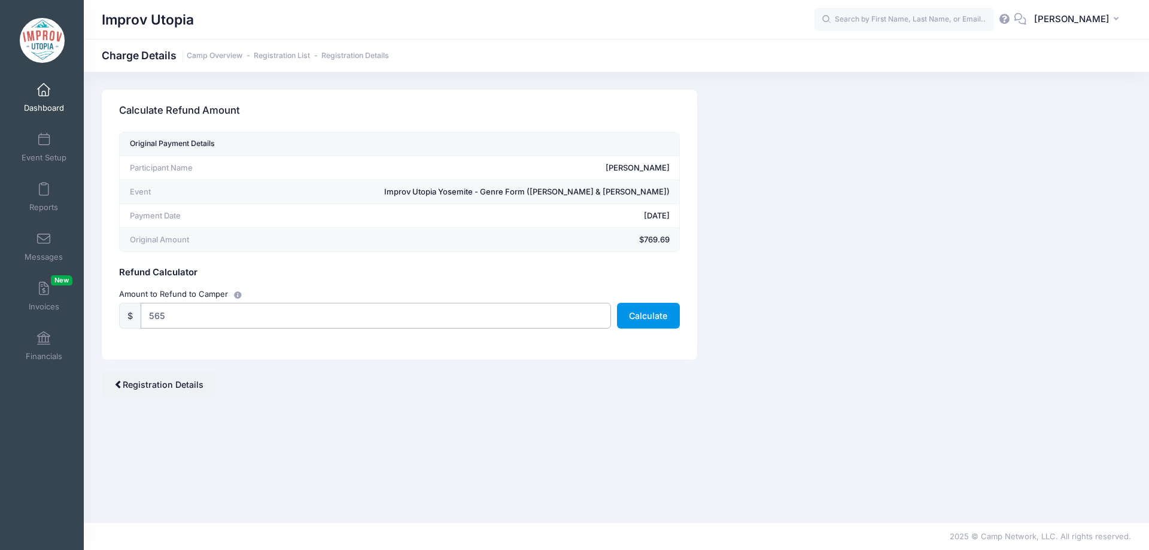
type input "565"
click at [638, 317] on button "Calculate" at bounding box center [648, 316] width 63 height 26
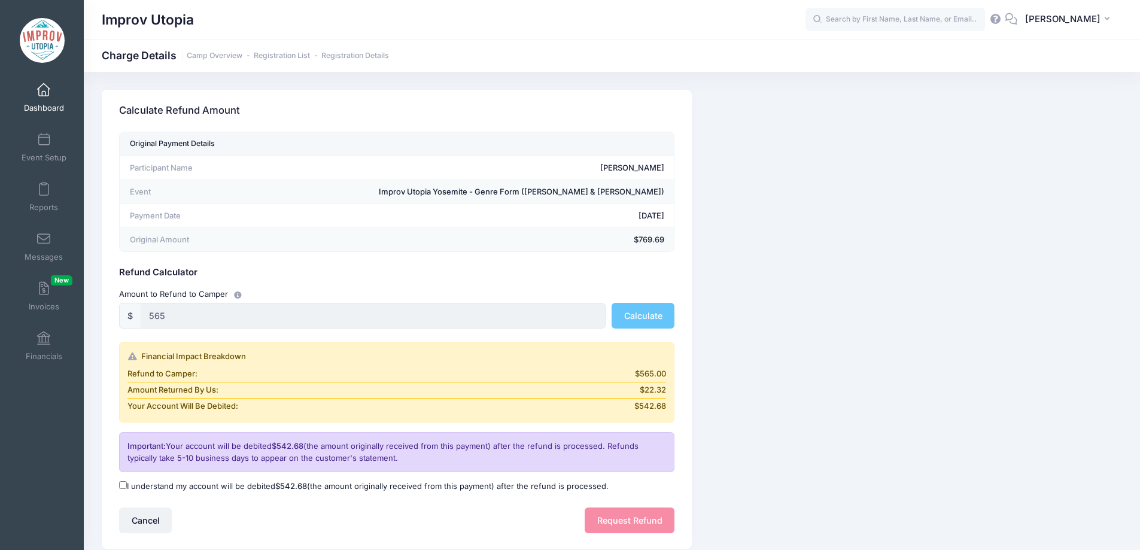
scroll to position [81, 0]
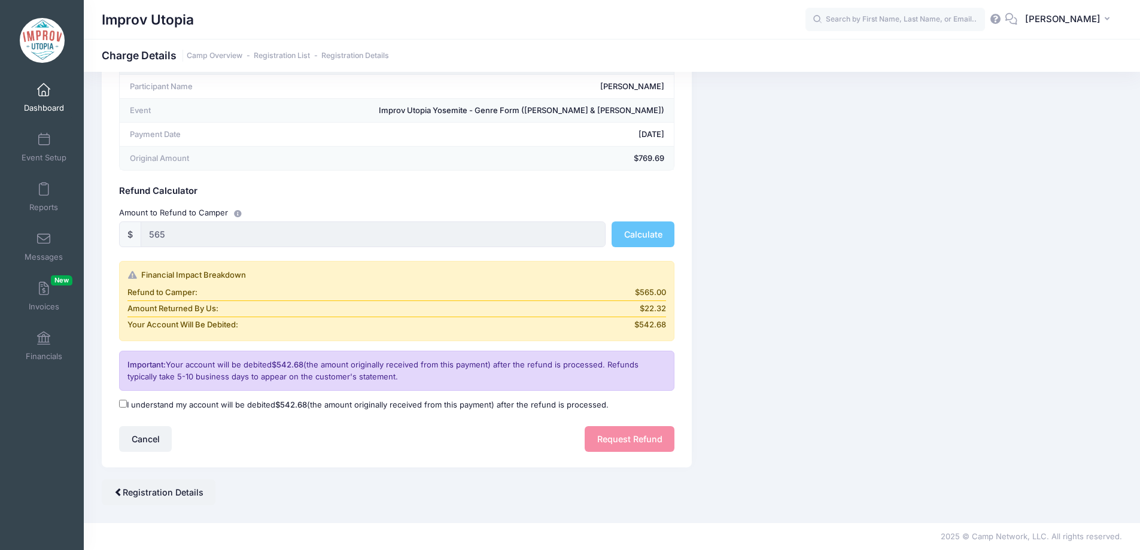
click at [123, 407] on input "I understand my account will be debited $542.68 (the amount originally received…" at bounding box center [123, 404] width 8 height 8
checkbox input "true"
click at [602, 437] on button "Request Refund" at bounding box center [629, 439] width 90 height 26
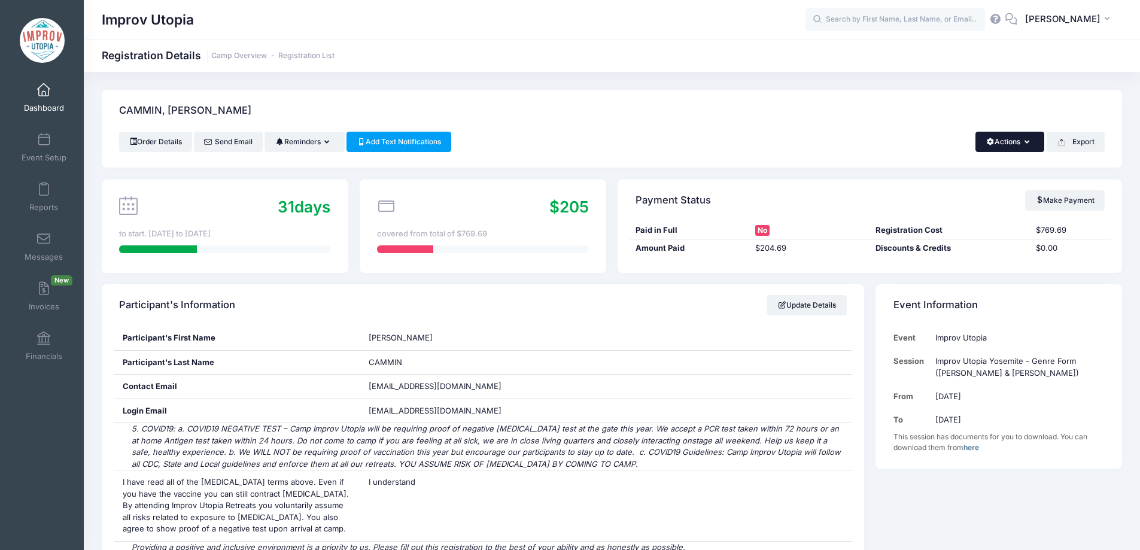
click at [1013, 142] on button "Actions" at bounding box center [1009, 142] width 69 height 20
click at [943, 254] on link "Delete" at bounding box center [969, 252] width 138 height 23
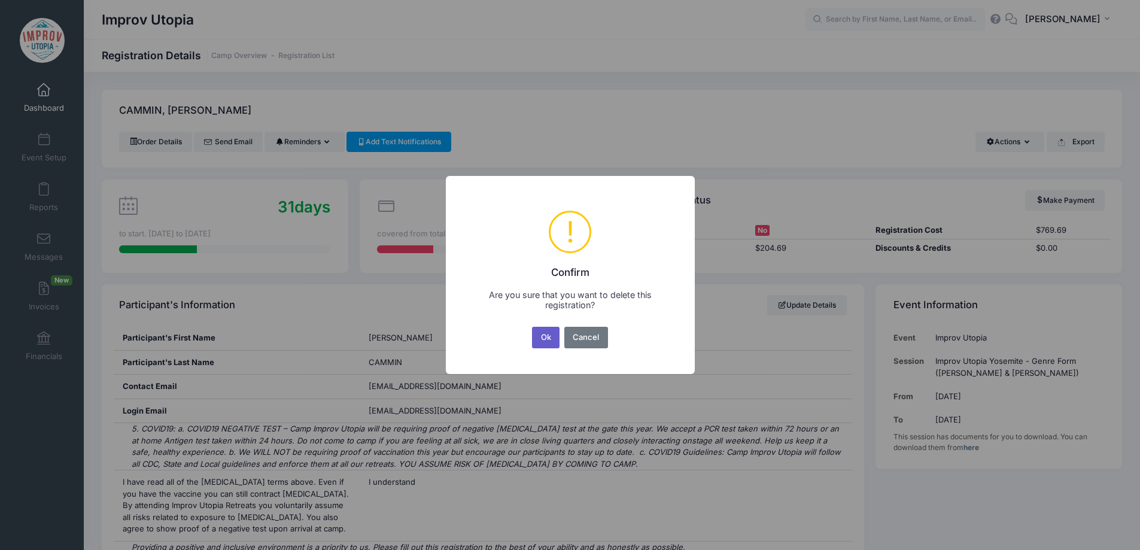
click at [543, 338] on button "Ok" at bounding box center [546, 338] width 28 height 22
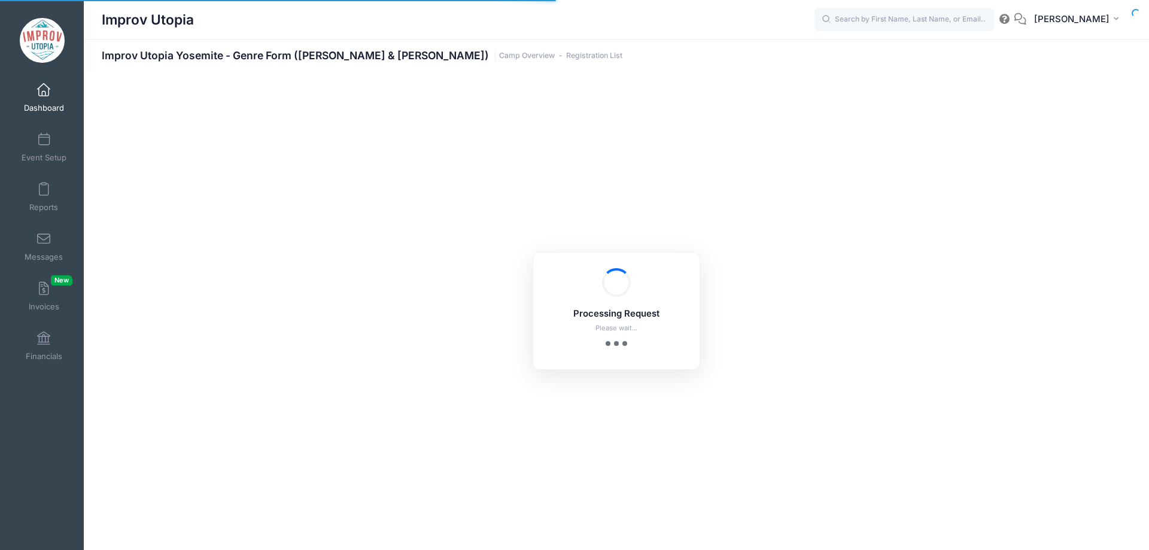
select select "10"
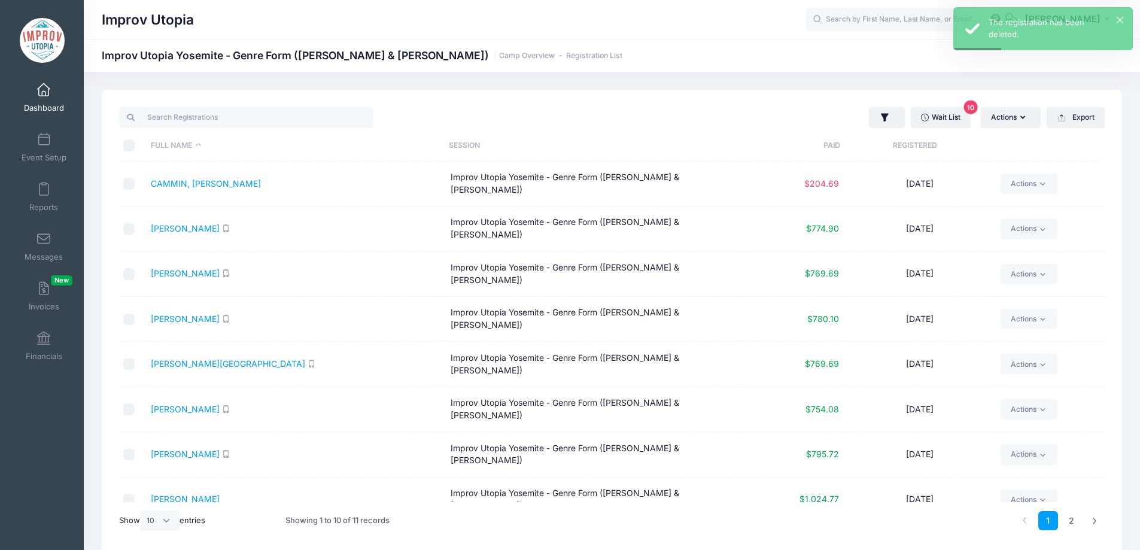
click at [44, 96] on span at bounding box center [44, 90] width 0 height 13
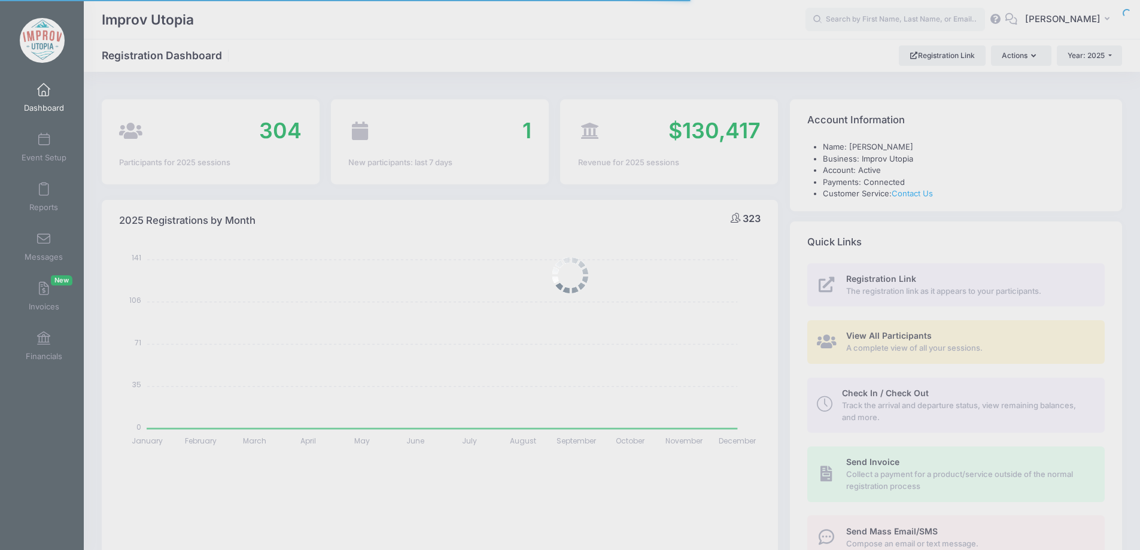
select select
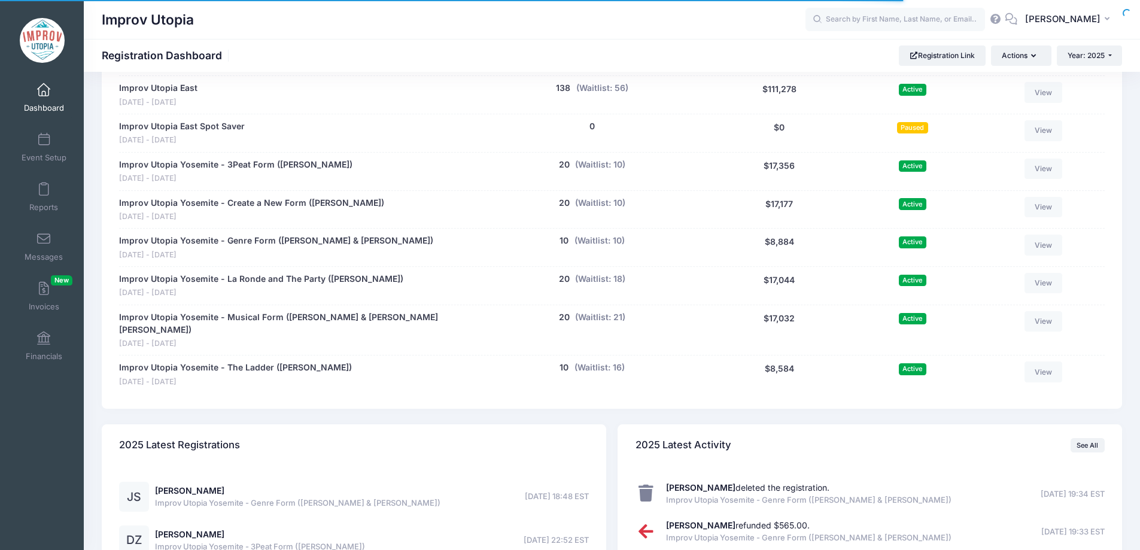
scroll to position [706, 0]
